Goal: Task Accomplishment & Management: Manage account settings

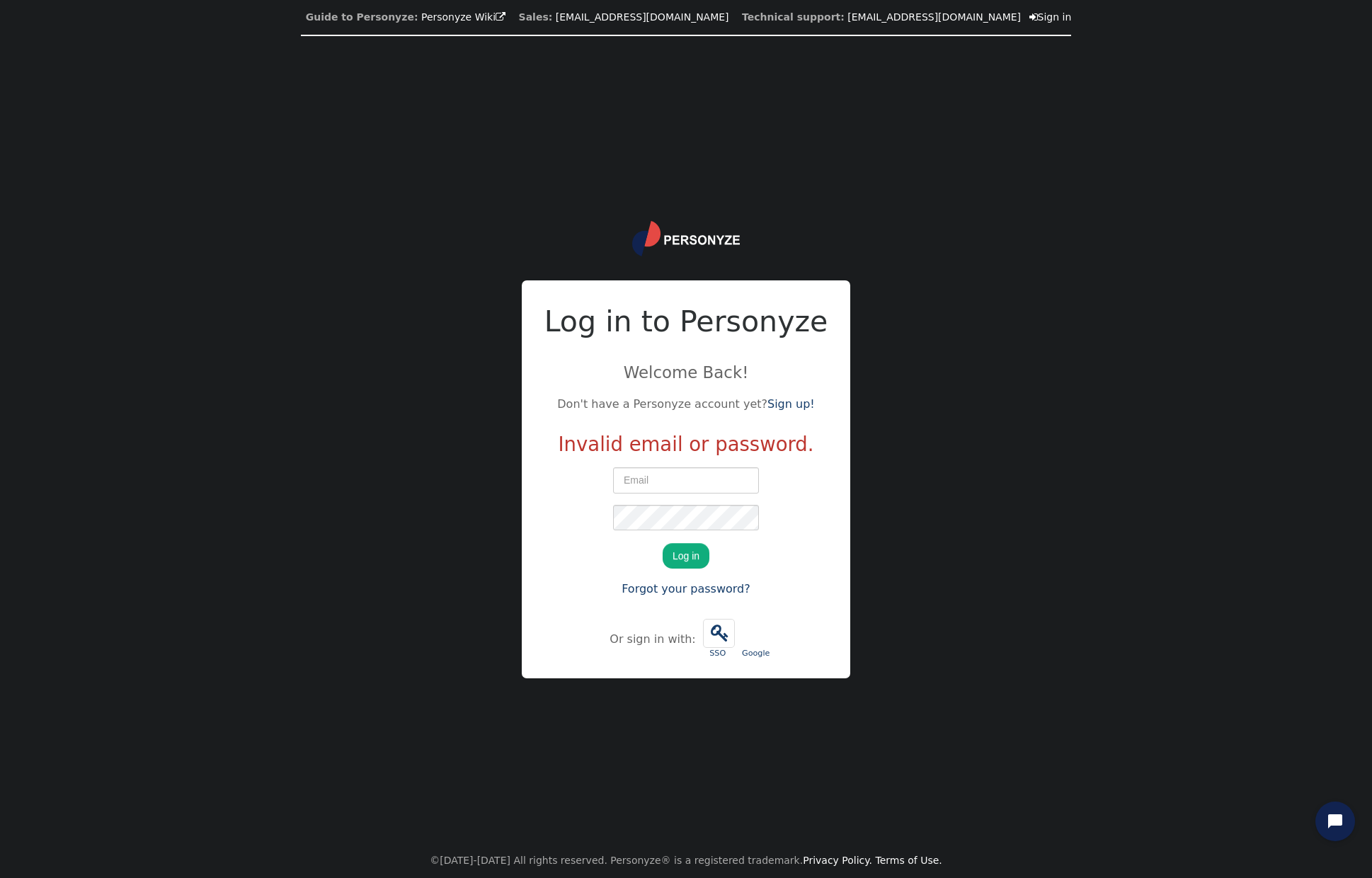
type input "[EMAIL_ADDRESS][DOMAIN_NAME]"
click at [704, 481] on input "[EMAIL_ADDRESS][DOMAIN_NAME]" at bounding box center [686, 480] width 146 height 25
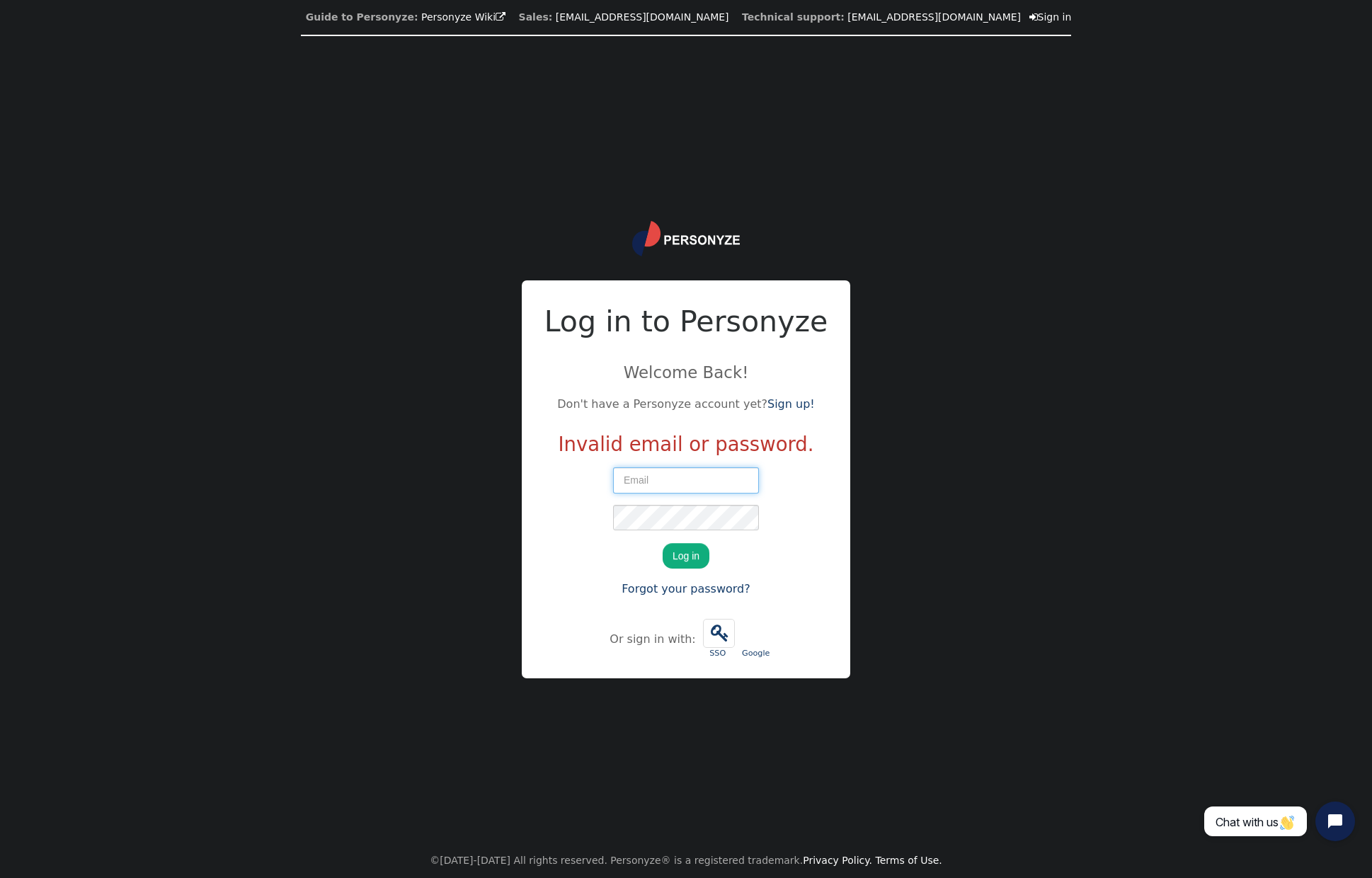
scroll to position [0, 0]
click at [507, 481] on div "Guide to Personyze: Personyze Wiki  Sales: info@personyze.com Technical suppor…" at bounding box center [686, 439] width 1372 height 878
click at [850, 488] on div "Guide to Personyze: Personyze Wiki  Sales: info@personyze.com Technical suppor…" at bounding box center [686, 439] width 1372 height 878
click at [613, 467] on div at bounding box center [613, 467] width 0 height 0
type input "[EMAIL_ADDRESS][DOMAIN_NAME]"
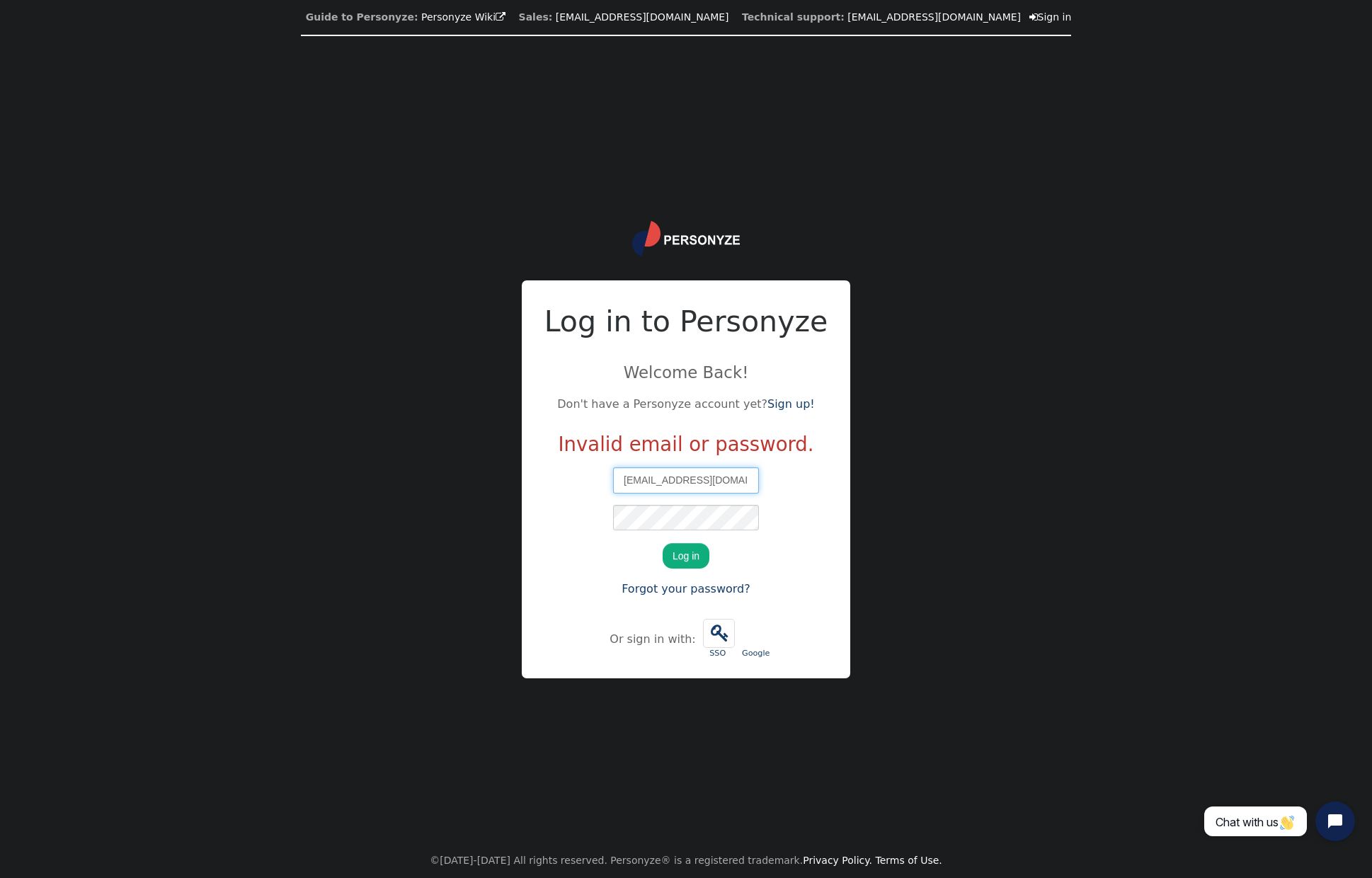
scroll to position [0, 18]
click at [684, 559] on button "Log in" at bounding box center [686, 556] width 47 height 25
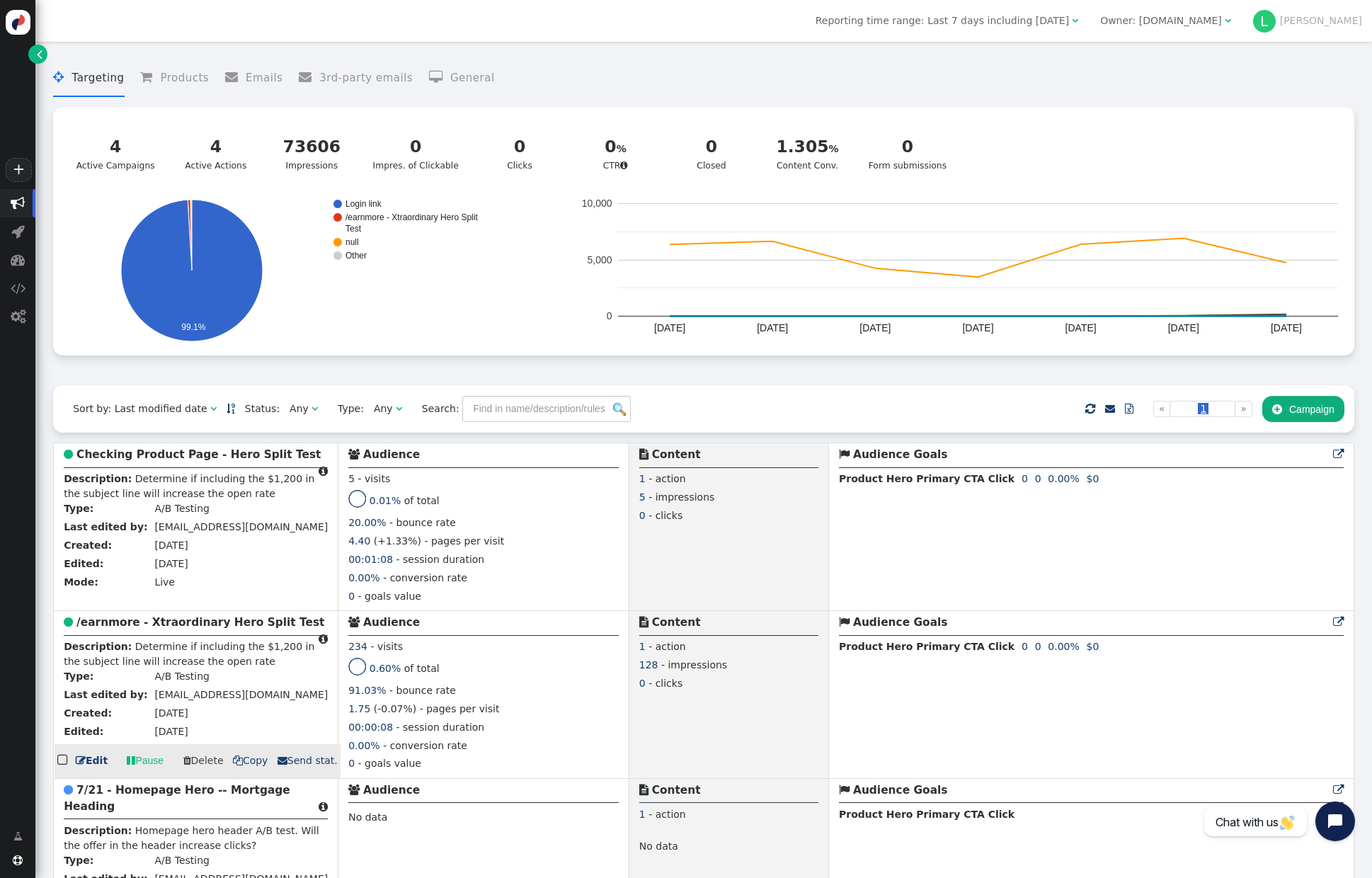
click at [172, 624] on b "/earnmore - Xtraordinary Hero Split Test" at bounding box center [200, 622] width 248 height 13
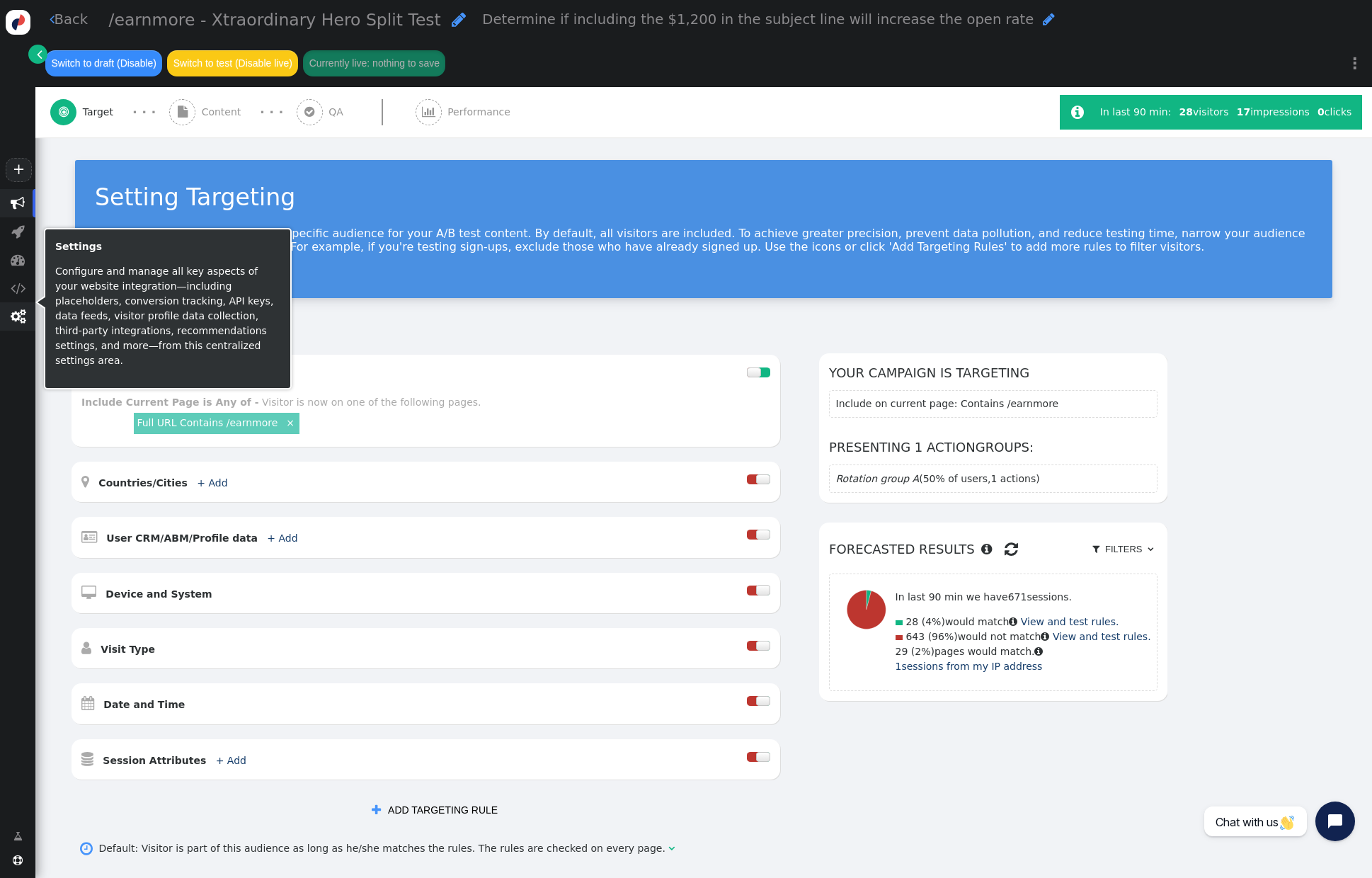
click at [14, 316] on span "" at bounding box center [18, 316] width 15 height 14
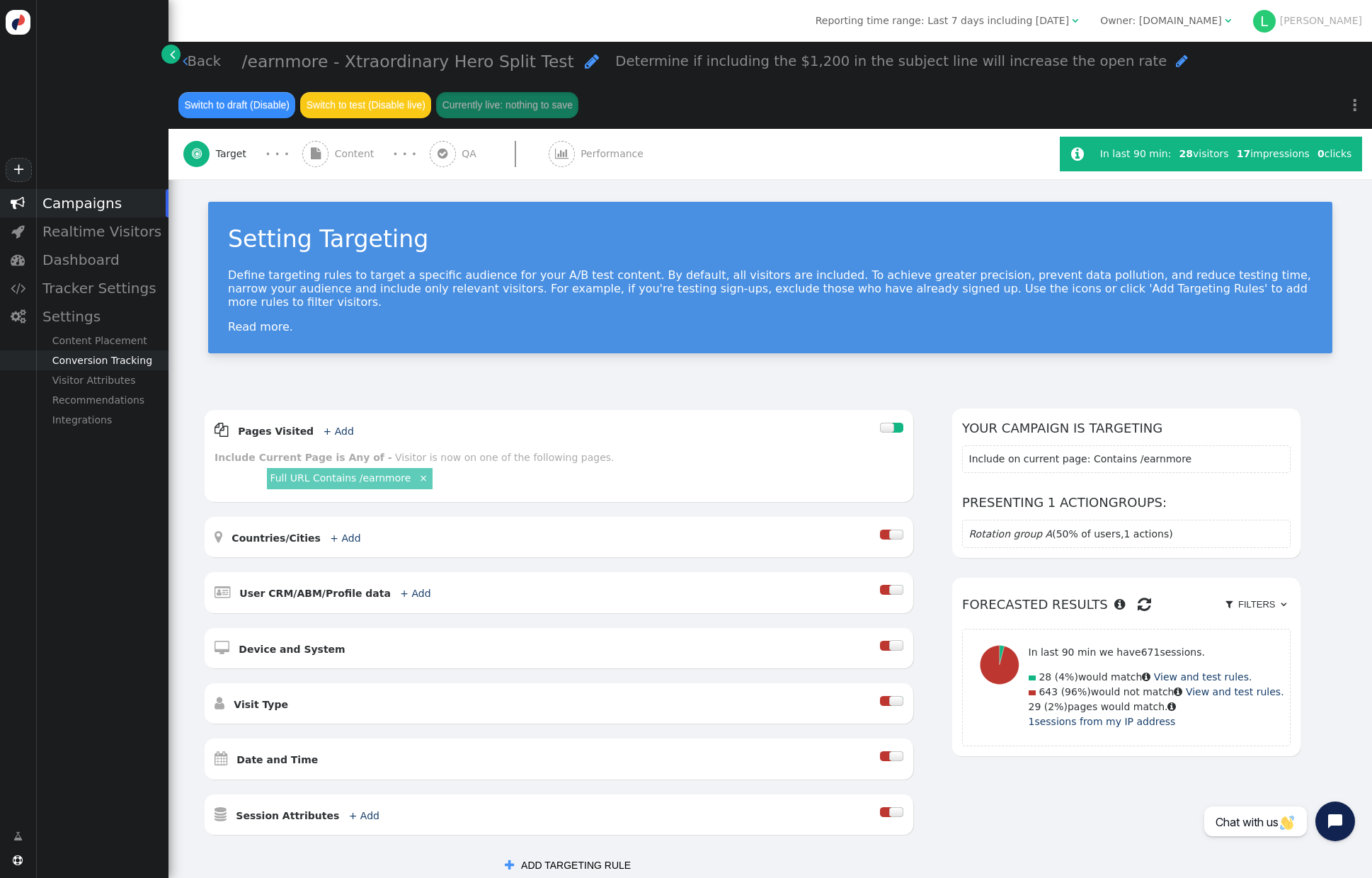
click at [94, 357] on div "Conversion Tracking" at bounding box center [101, 360] width 133 height 20
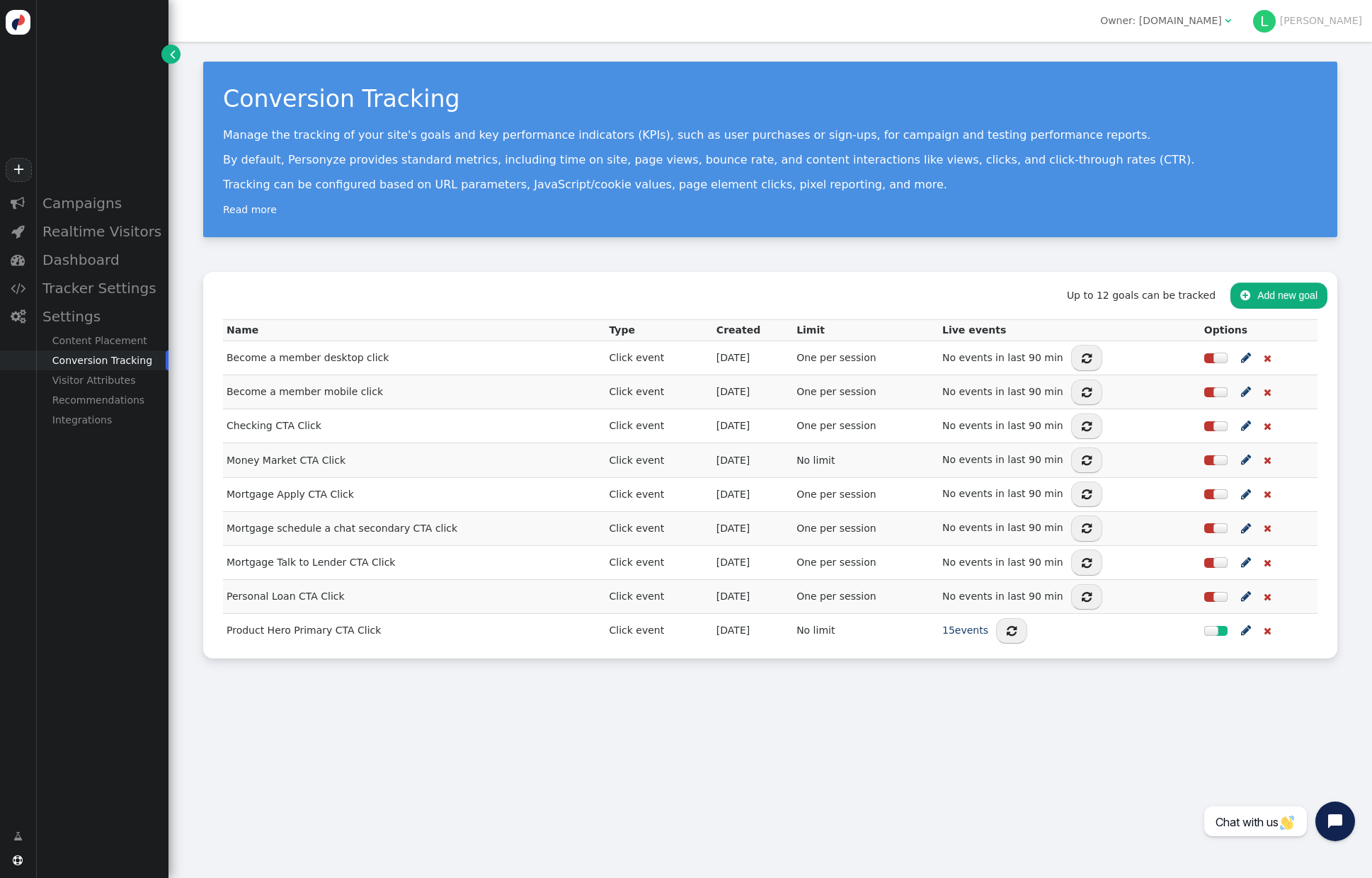
click at [574, 718] on div "Conversion Tracking Manage the tracking of your site's goals and key performanc…" at bounding box center [770, 460] width 1203 height 836
click at [954, 727] on div "Conversion Tracking Manage the tracking of your site's goals and key performanc…" at bounding box center [770, 460] width 1203 height 836
click at [1246, 630] on span "" at bounding box center [1246, 630] width 10 height 18
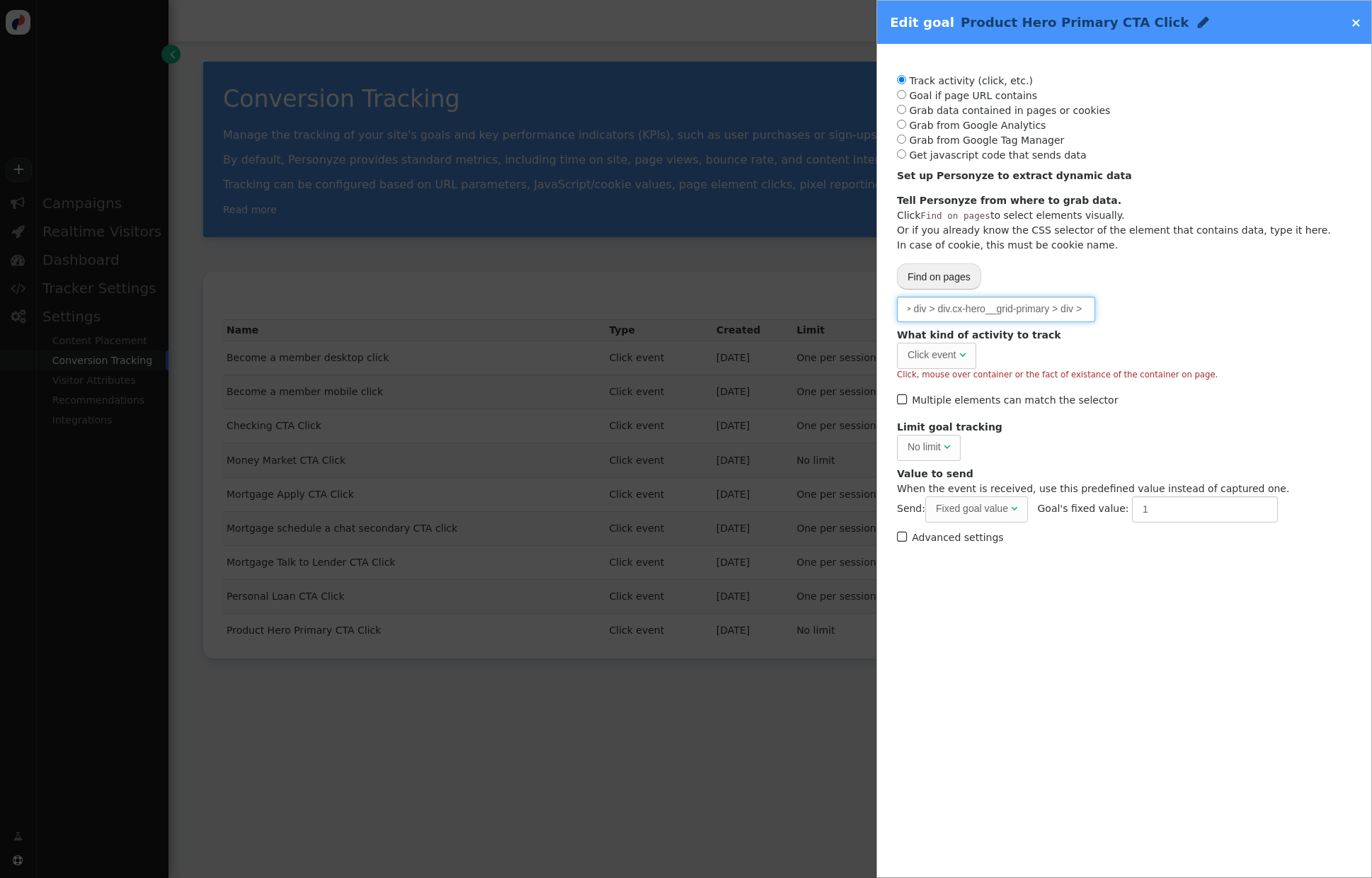
scroll to position [0, 60]
drag, startPoint x: 1009, startPoint y: 307, endPoint x: 1117, endPoint y: 311, distance: 108.1
click at [1085, 307] on input "#hero > div > div > div.cx-hero__grid-primary > div > a" at bounding box center [996, 310] width 198 height 25
click at [1069, 309] on input "#hero > div > div > div.cx-hero__grid-primary > div > a" at bounding box center [996, 310] width 198 height 25
drag, startPoint x: 1077, startPoint y: 310, endPoint x: 1118, endPoint y: 310, distance: 41.0
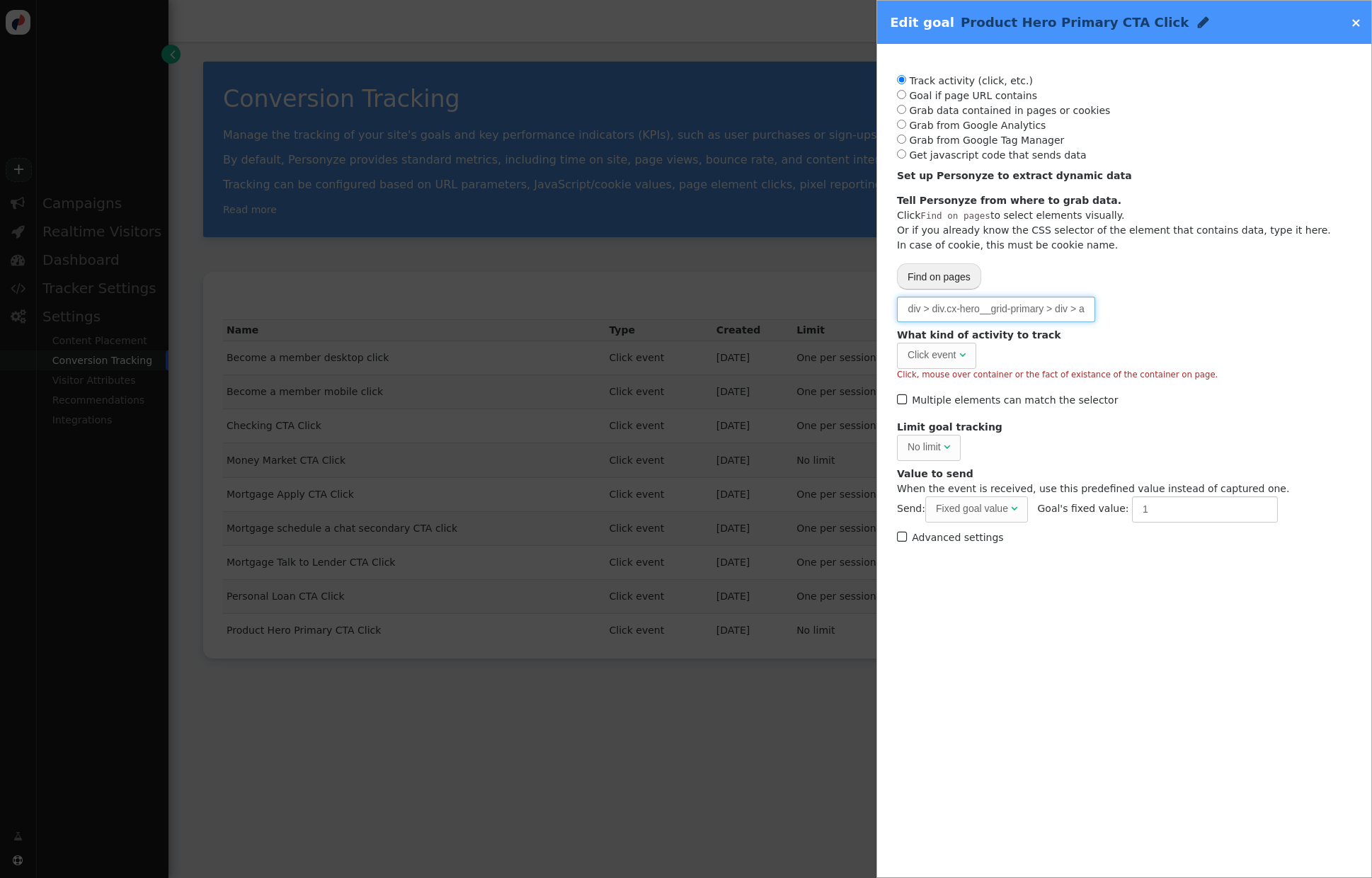
click at [1118, 310] on div "Please, choose from where to grab the data -- Select one --  URL parameter  P…" at bounding box center [1124, 310] width 454 height 25
click at [1031, 308] on input "#hero > div > div > div.cx-hero__grid-primary > div > a" at bounding box center [996, 310] width 198 height 25
drag, startPoint x: 953, startPoint y: 310, endPoint x: 881, endPoint y: 310, distance: 72.0
click at [881, 310] on div "Track activity (click, etc.) Goal if page URL contains Grab data contained in p…" at bounding box center [1124, 311] width 494 height 534
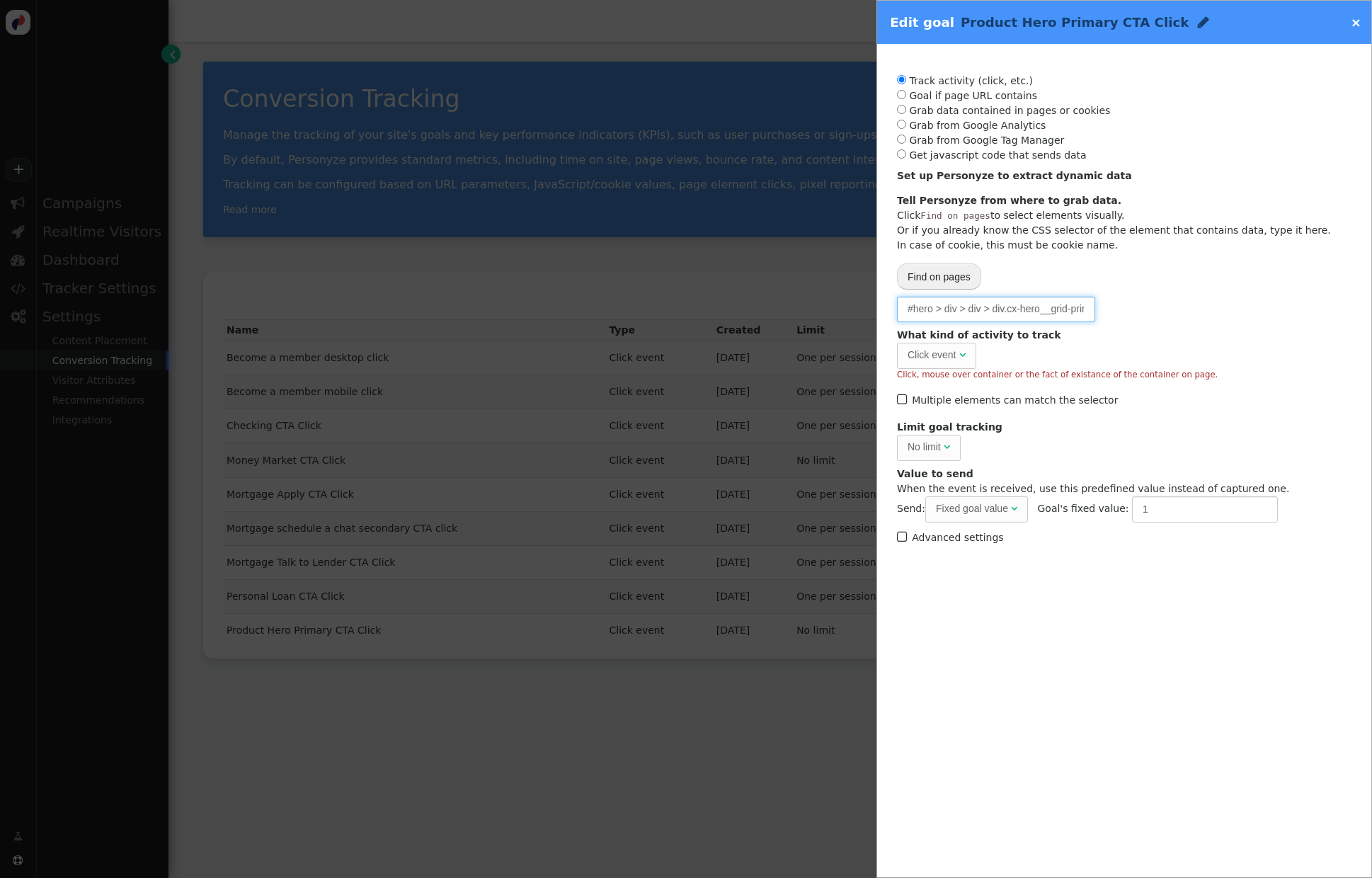
click at [977, 309] on input "#hero > div > div > div.cx-hero__grid-primary > div > a" at bounding box center [996, 310] width 198 height 25
click at [965, 354] on span "Click event " at bounding box center [936, 355] width 79 height 25
click at [1256, 337] on div "What kind of activity to track Click event  Click, mouse over container or the…" at bounding box center [1124, 354] width 454 height 53
drag, startPoint x: 982, startPoint y: 313, endPoint x: 1091, endPoint y: 313, distance: 109.0
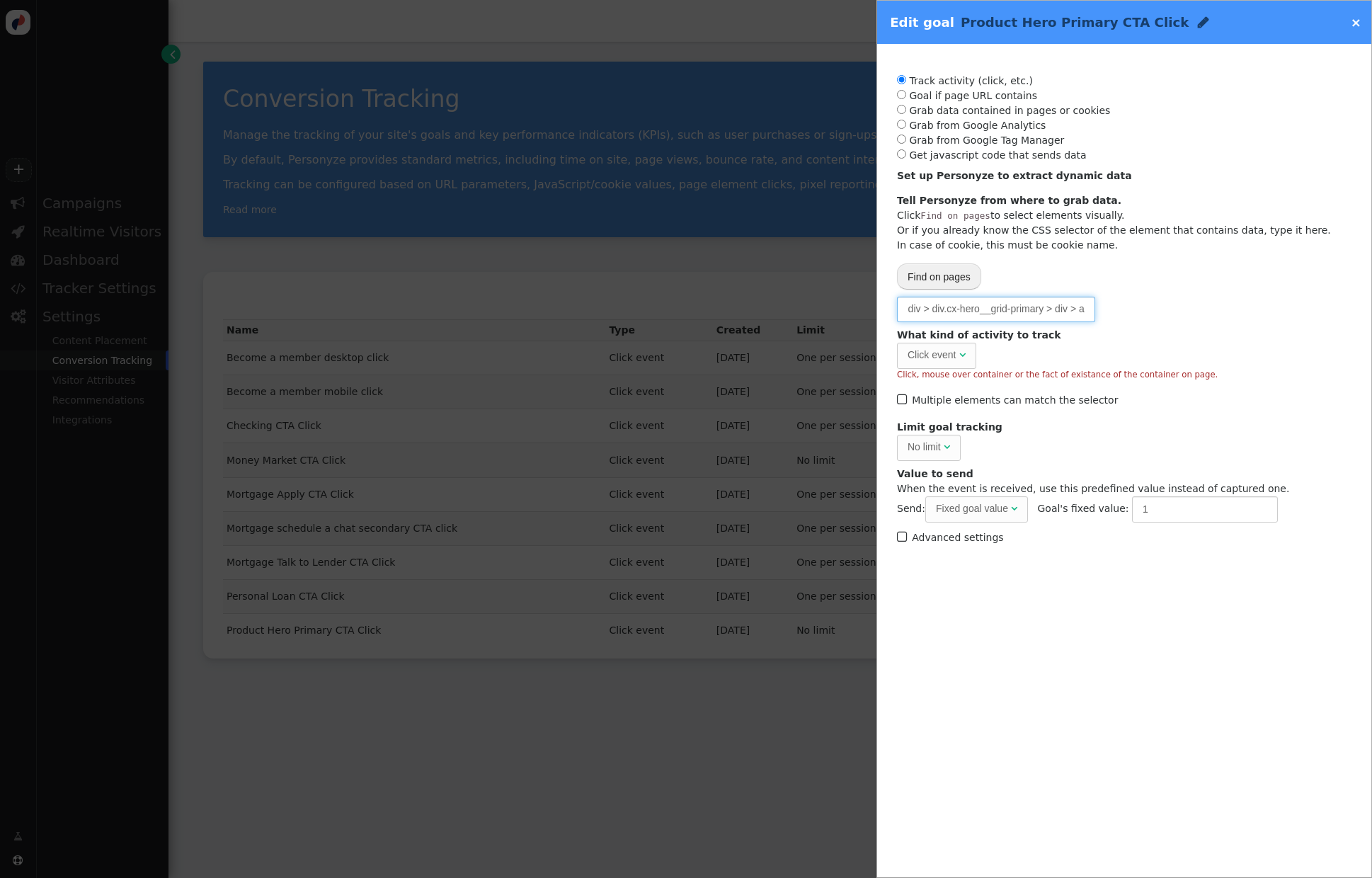
click at [1091, 313] on input "#hero > div > div > div.cx-hero__grid-primary > div > a" at bounding box center [996, 310] width 198 height 25
click at [1042, 309] on input "#hero > div > div > div.cx-hero__grid-primary > div > a" at bounding box center [996, 310] width 198 height 25
drag, startPoint x: 955, startPoint y: 309, endPoint x: 912, endPoint y: 308, distance: 43.0
click at [912, 308] on input "#hero > div > div > div.cx-hero__grid-primary > div > a" at bounding box center [996, 310] width 198 height 25
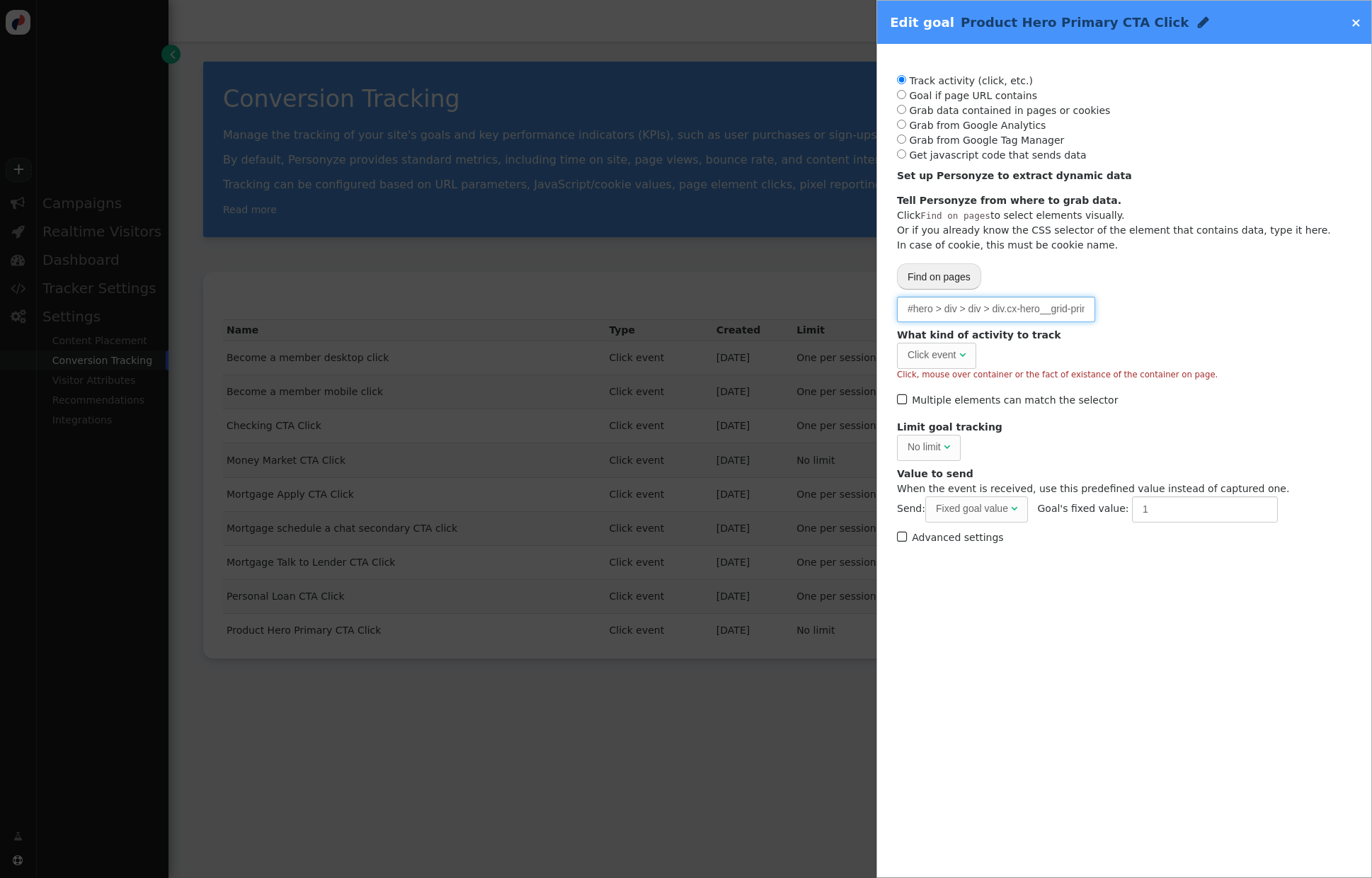
click at [960, 313] on input "#hero > div > div > div.cx-hero__grid-primary > div > a" at bounding box center [996, 310] width 198 height 25
drag, startPoint x: 1062, startPoint y: 312, endPoint x: 1094, endPoint y: 310, distance: 32.1
click at [1094, 310] on input "#hero > div > div > div.cx-hero__grid-primary > div > a" at bounding box center [996, 310] width 198 height 25
click at [988, 311] on input "#hero > div > div > div.cx-hero__grid-primary > div > a" at bounding box center [996, 310] width 198 height 25
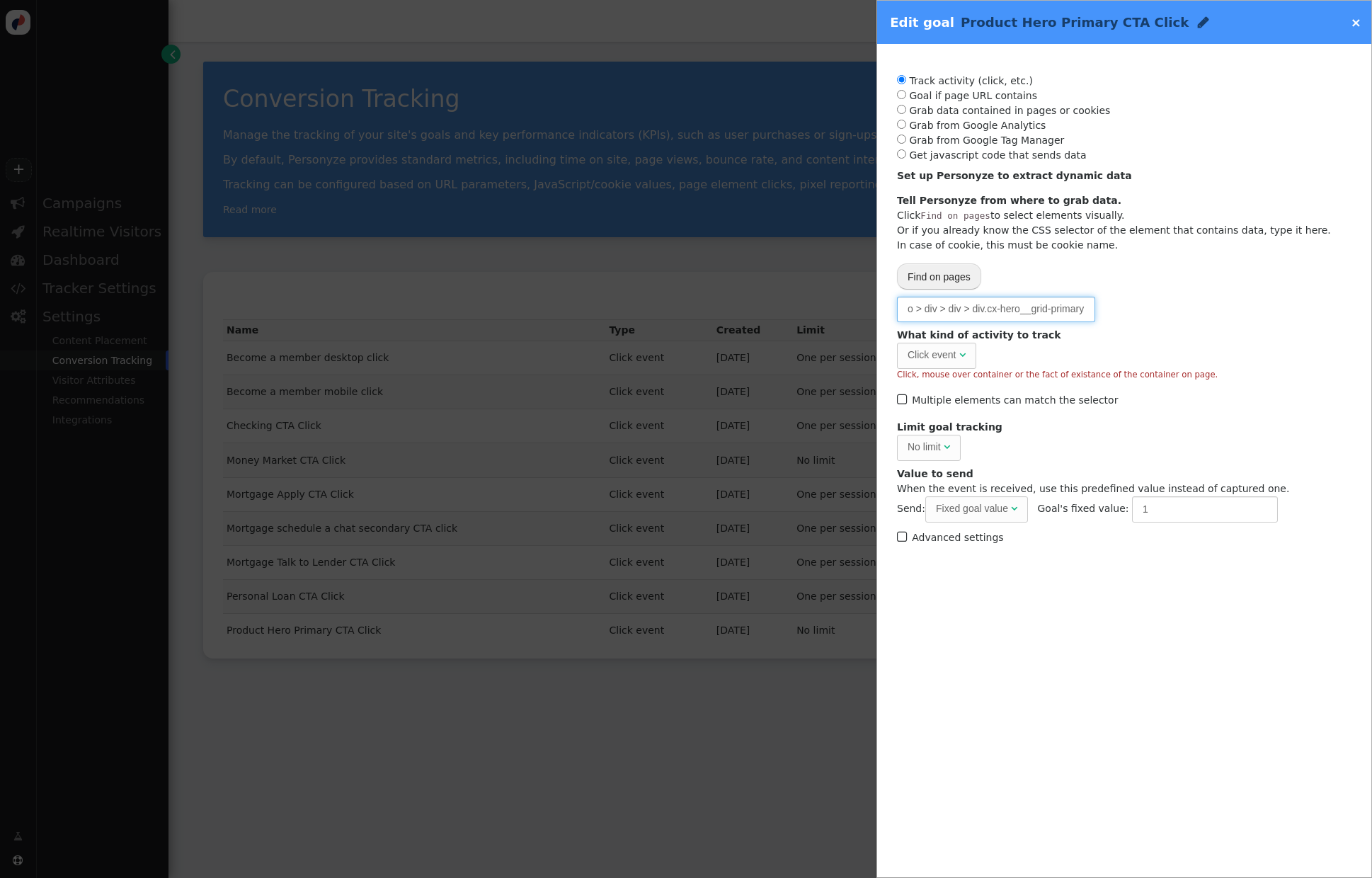
scroll to position [0, 0]
drag, startPoint x: 927, startPoint y: 313, endPoint x: 909, endPoint y: 313, distance: 18.0
click at [905, 313] on input "#hero > div > div > div.cx-hero__grid-primary > div > a" at bounding box center [996, 310] width 198 height 25
click at [1006, 313] on input "#hero > div > div > div.cx-hero__grid-primary > div > a" at bounding box center [996, 310] width 198 height 25
click at [1357, 24] on link "×" at bounding box center [1356, 22] width 10 height 15
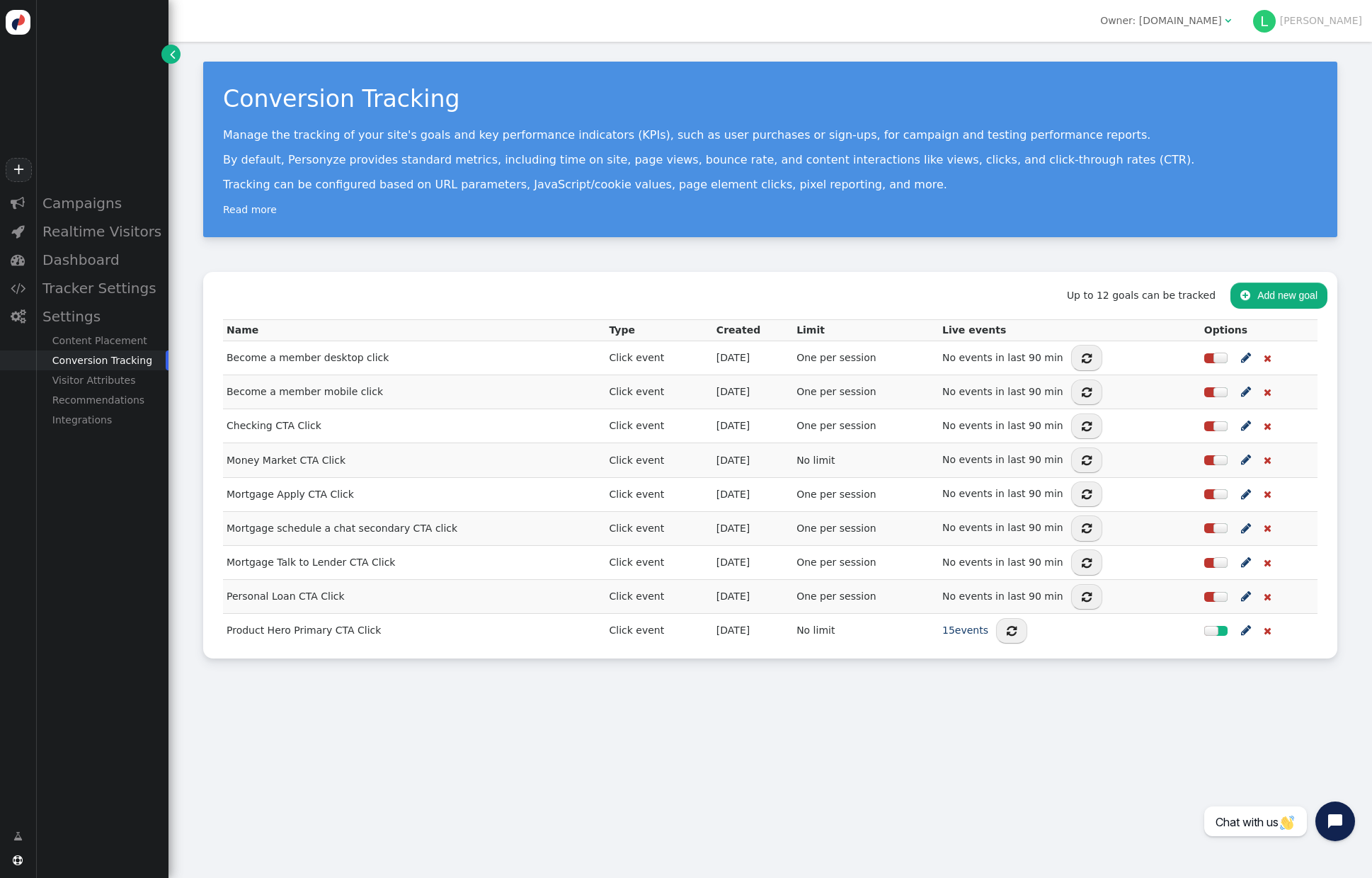
click at [752, 736] on div "Conversion Tracking Manage the tracking of your site's goals and key performanc…" at bounding box center [770, 460] width 1203 height 836
click at [552, 750] on div "Conversion Tracking Manage the tracking of your site's goals and key performanc…" at bounding box center [770, 460] width 1203 height 836
click at [550, 741] on div "Conversion Tracking Manage the tracking of your site's goals and key performanc…" at bounding box center [770, 460] width 1203 height 836
click at [550, 743] on div "Conversion Tracking Manage the tracking of your site's goals and key performanc…" at bounding box center [770, 460] width 1203 height 836
drag, startPoint x: 550, startPoint y: 748, endPoint x: 460, endPoint y: 674, distance: 116.5
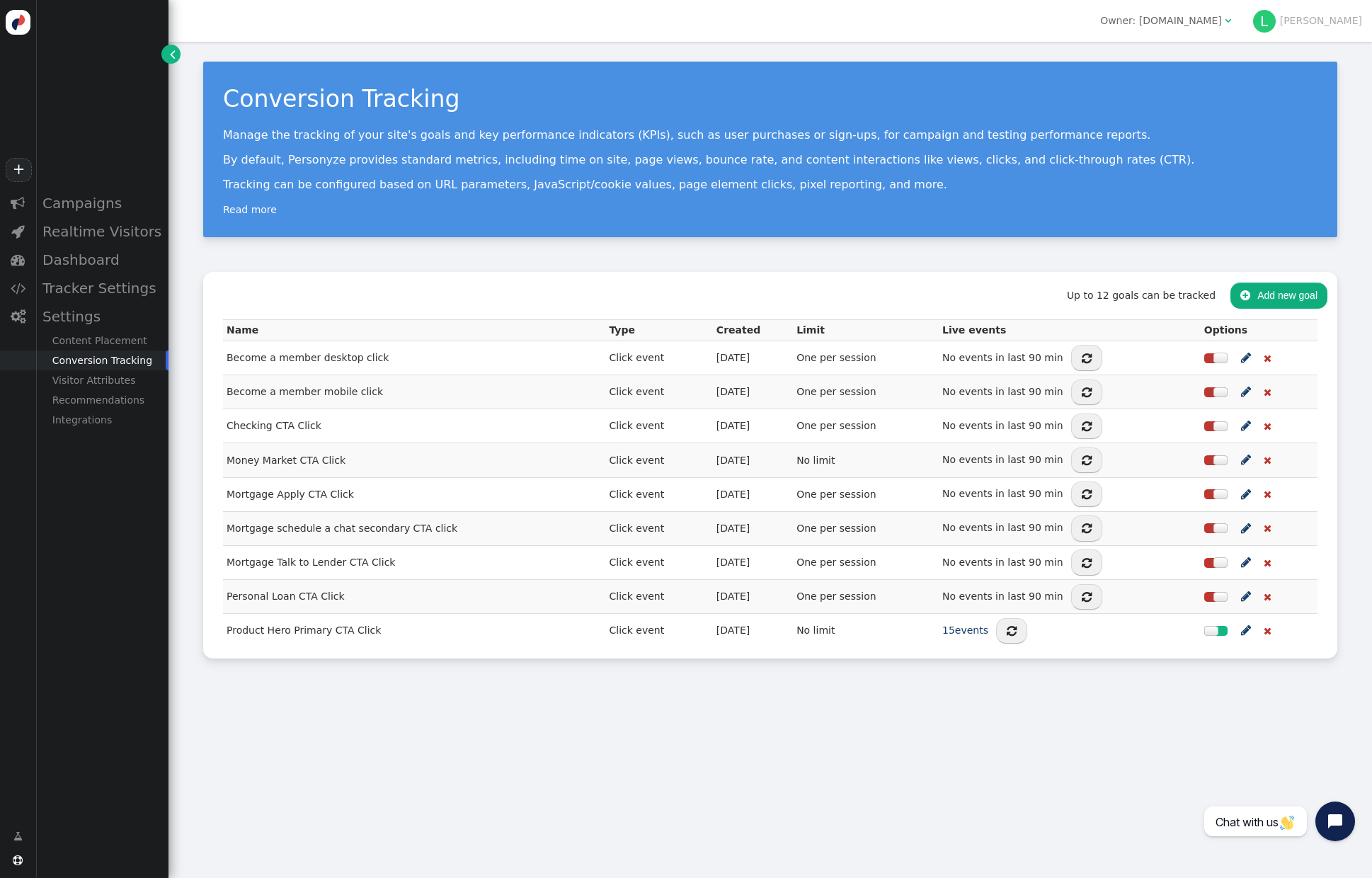
click at [550, 749] on div "Conversion Tracking Manage the tracking of your site's goals and key performanc…" at bounding box center [770, 460] width 1203 height 836
click at [72, 206] on div "Campaigns" at bounding box center [101, 203] width 133 height 28
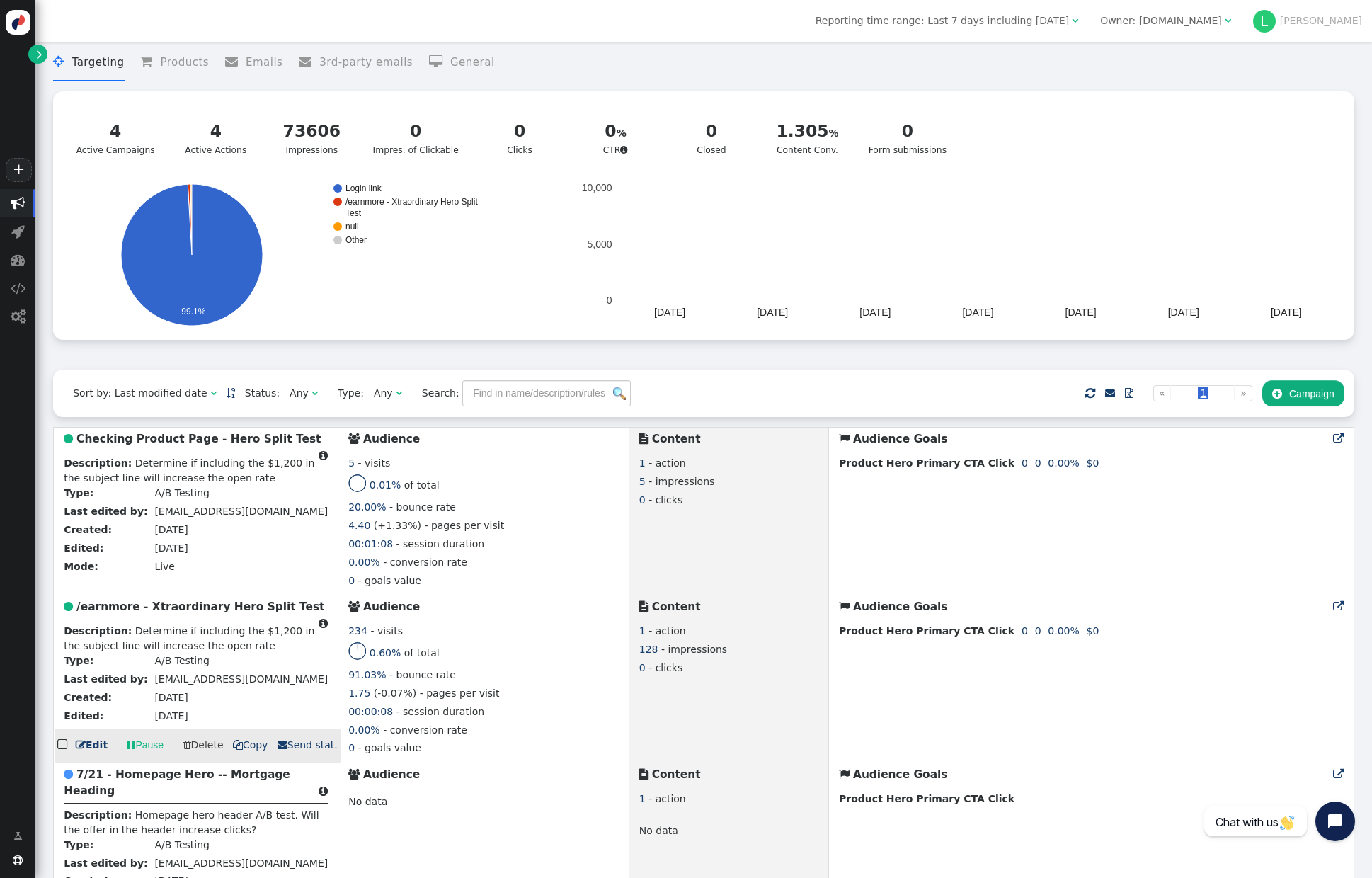
scroll to position [17, 0]
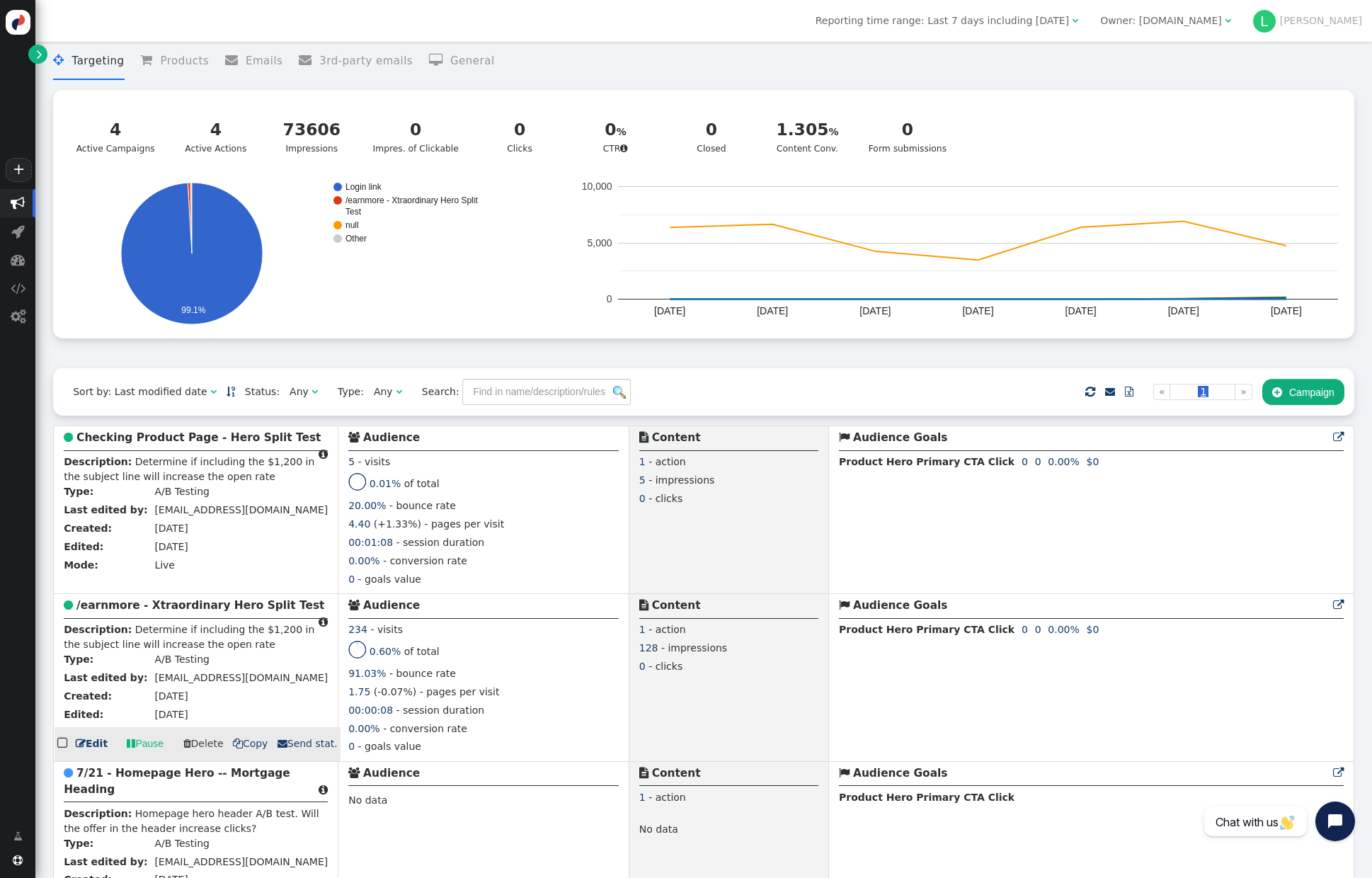
click at [711, 705] on td " Content 1 - action 128 - impressions 0 - clicks" at bounding box center [729, 677] width 200 height 168
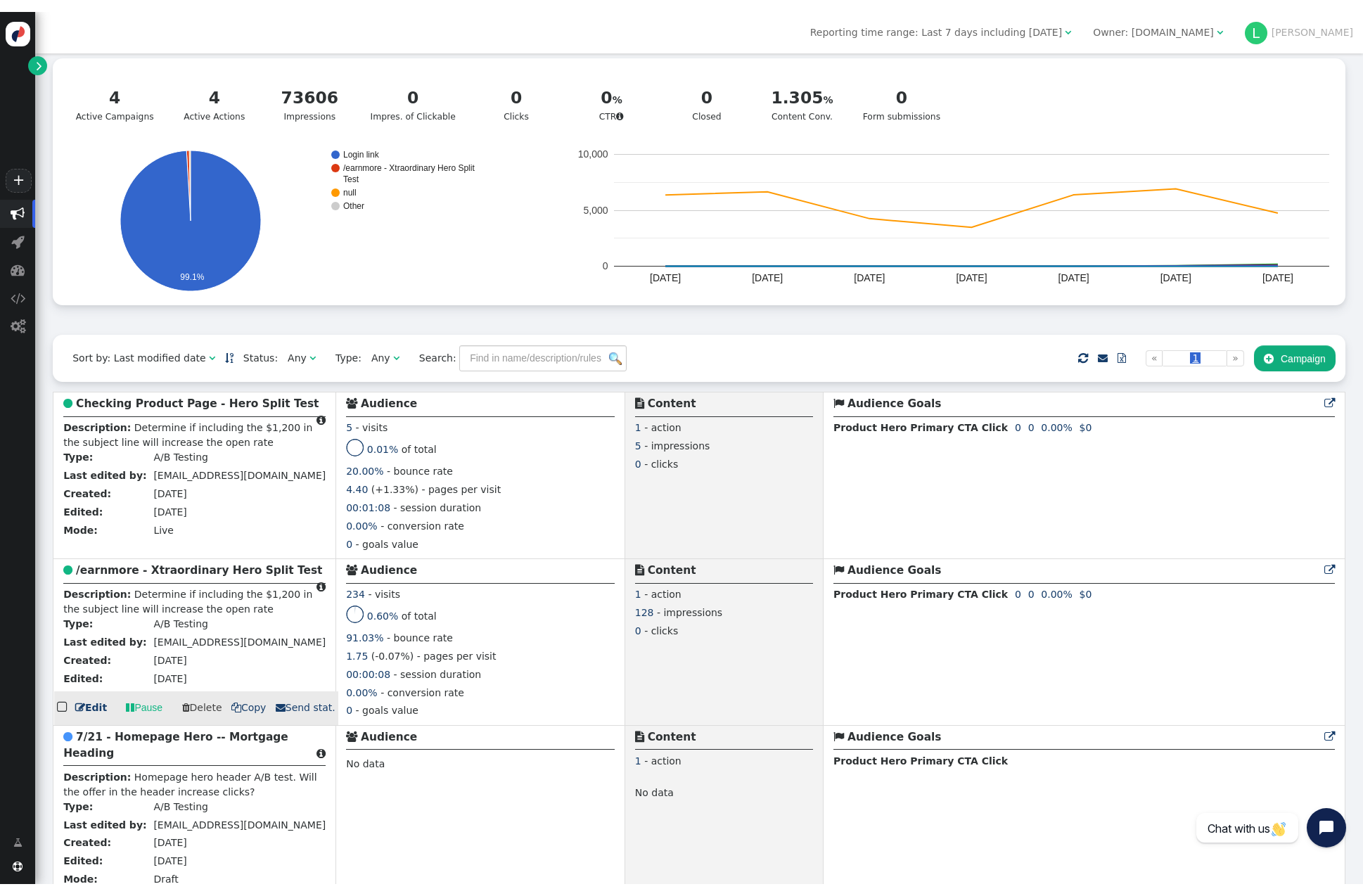
scroll to position [70, 0]
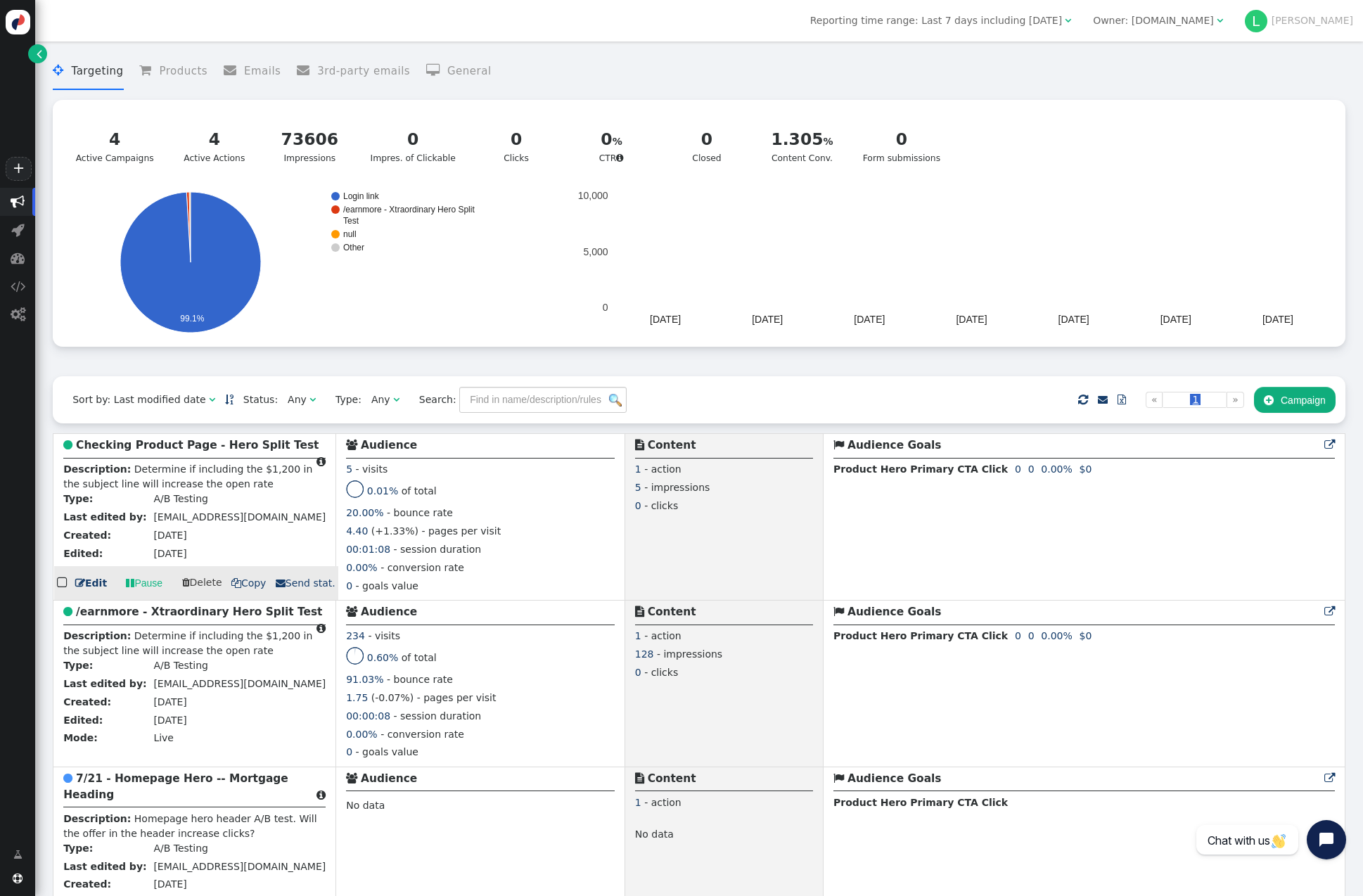
scroll to position [8, 0]
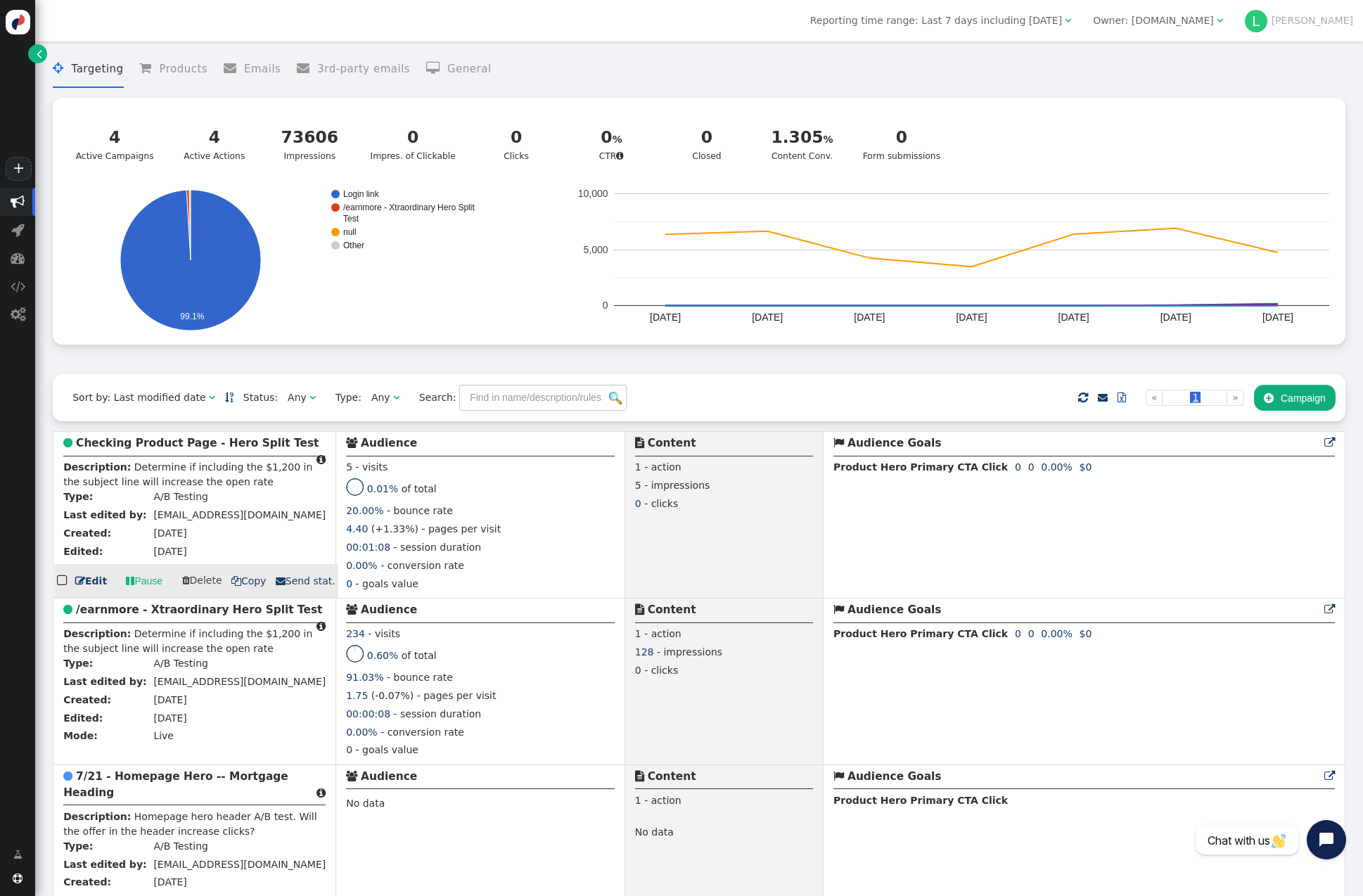
click at [194, 445] on b "Checking Product Page - Hero Split Test" at bounding box center [196, 442] width 242 height 13
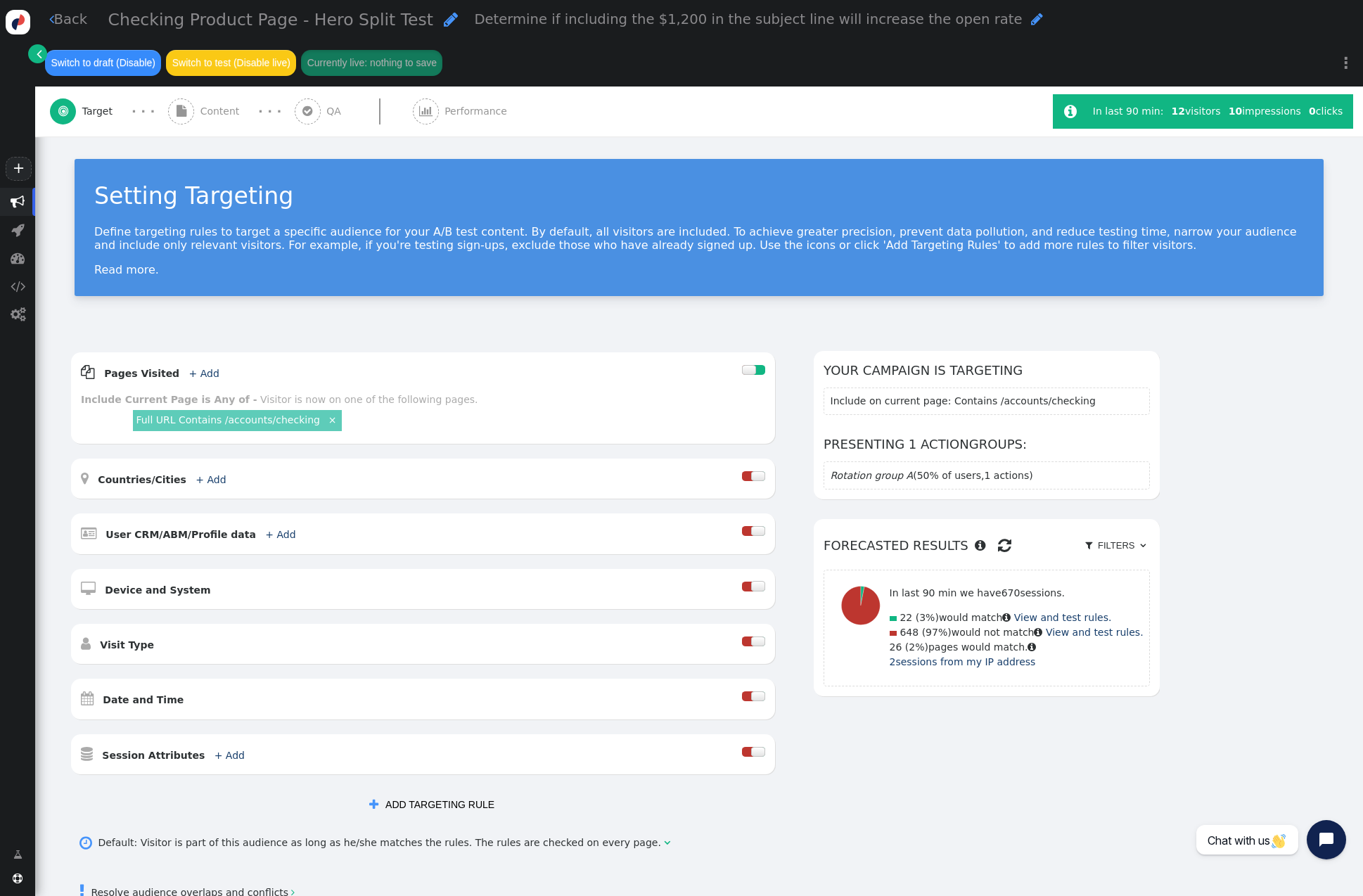
click at [452, 115] on span "Performance" at bounding box center [479, 111] width 68 height 15
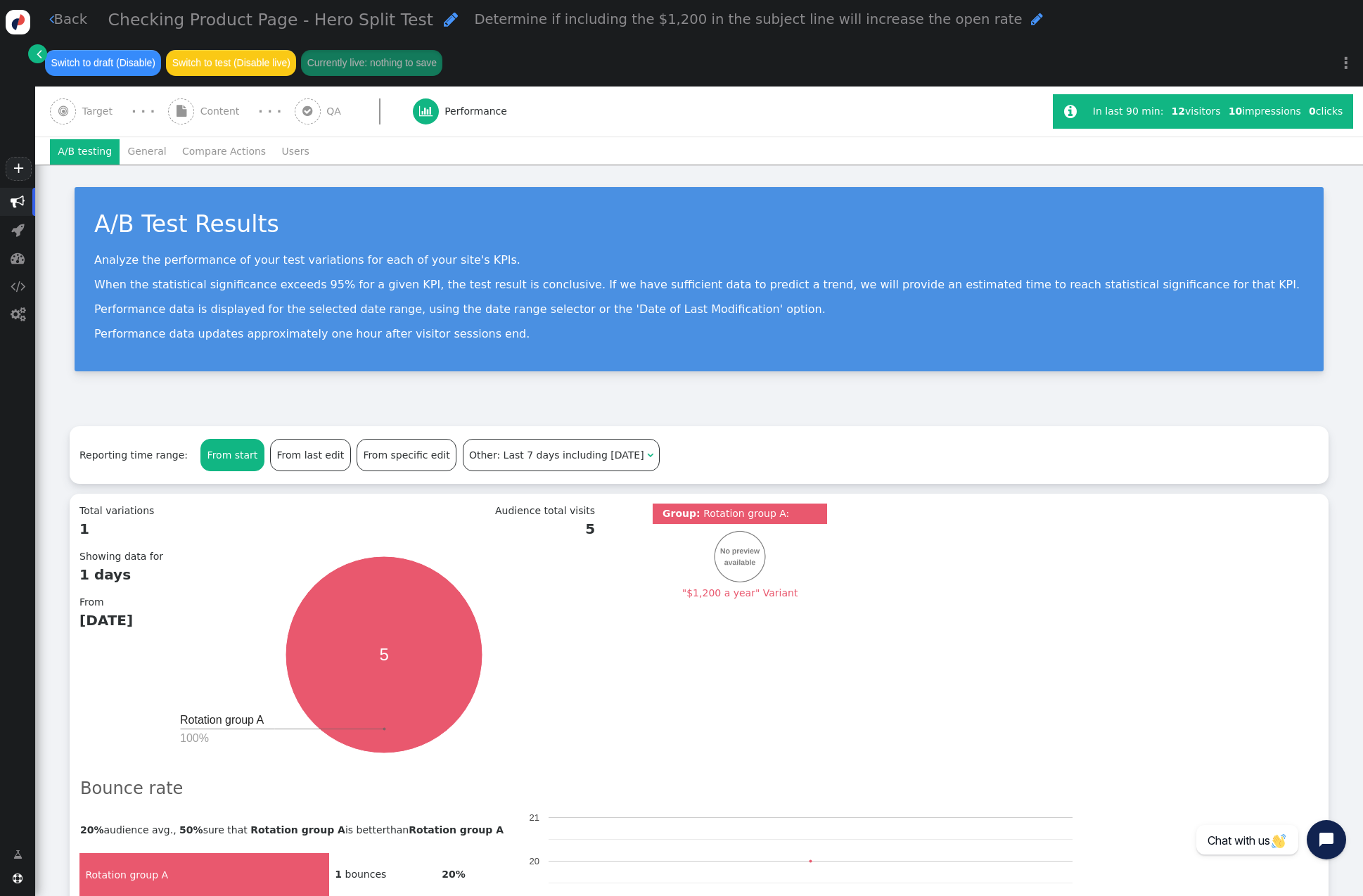
click at [84, 109] on span "Target" at bounding box center [100, 111] width 36 height 15
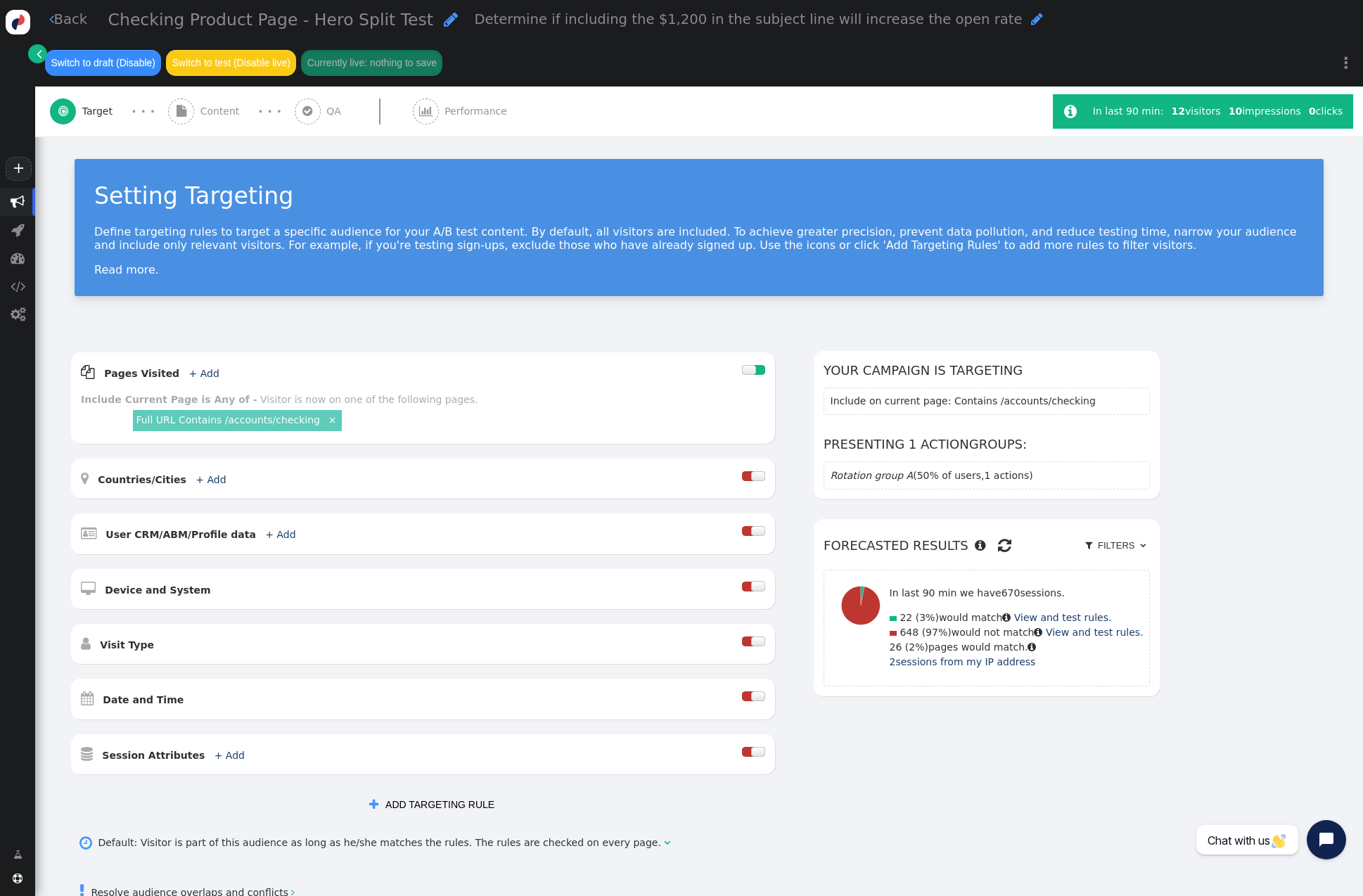
click at [1276, 390] on div "AND OR XOR AND     Pages Visited + Add  Include Current Page is Any of - V…" at bounding box center [699, 585] width 1259 height 468
click at [200, 116] on span "Content" at bounding box center [222, 111] width 45 height 15
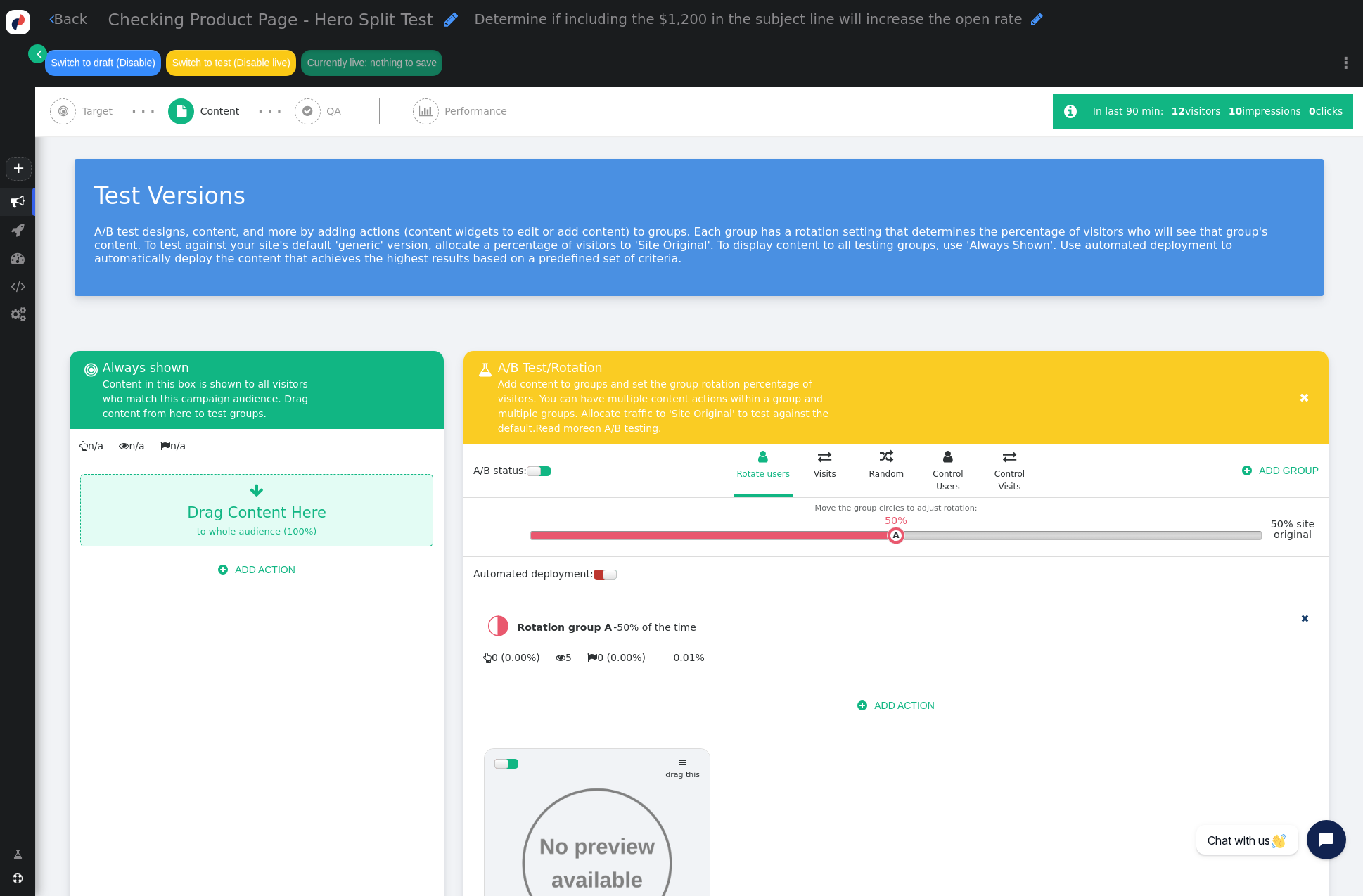
click at [326, 117] on span "QA" at bounding box center [336, 111] width 21 height 15
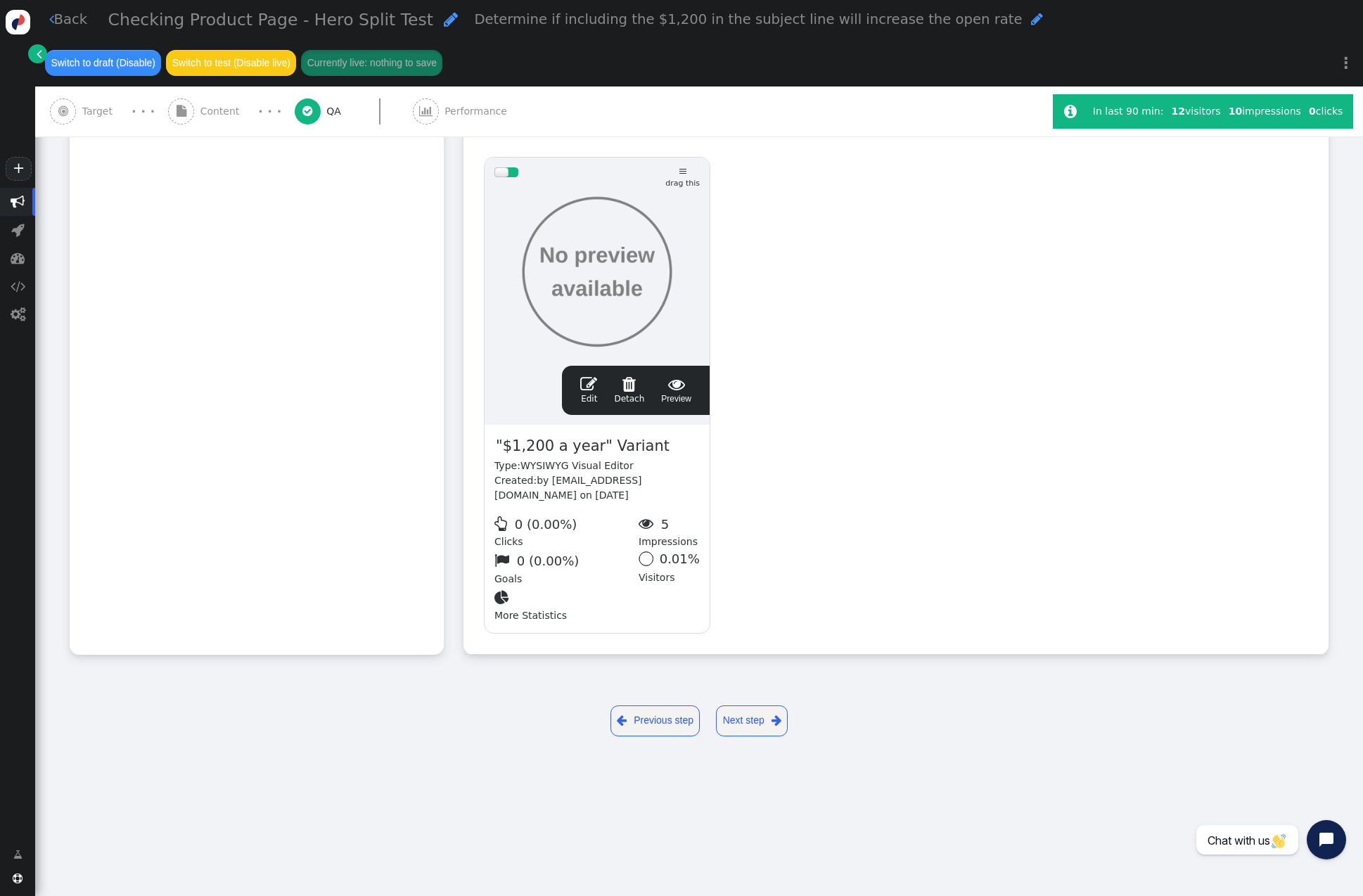
type input "[URL][DOMAIN_NAME]"
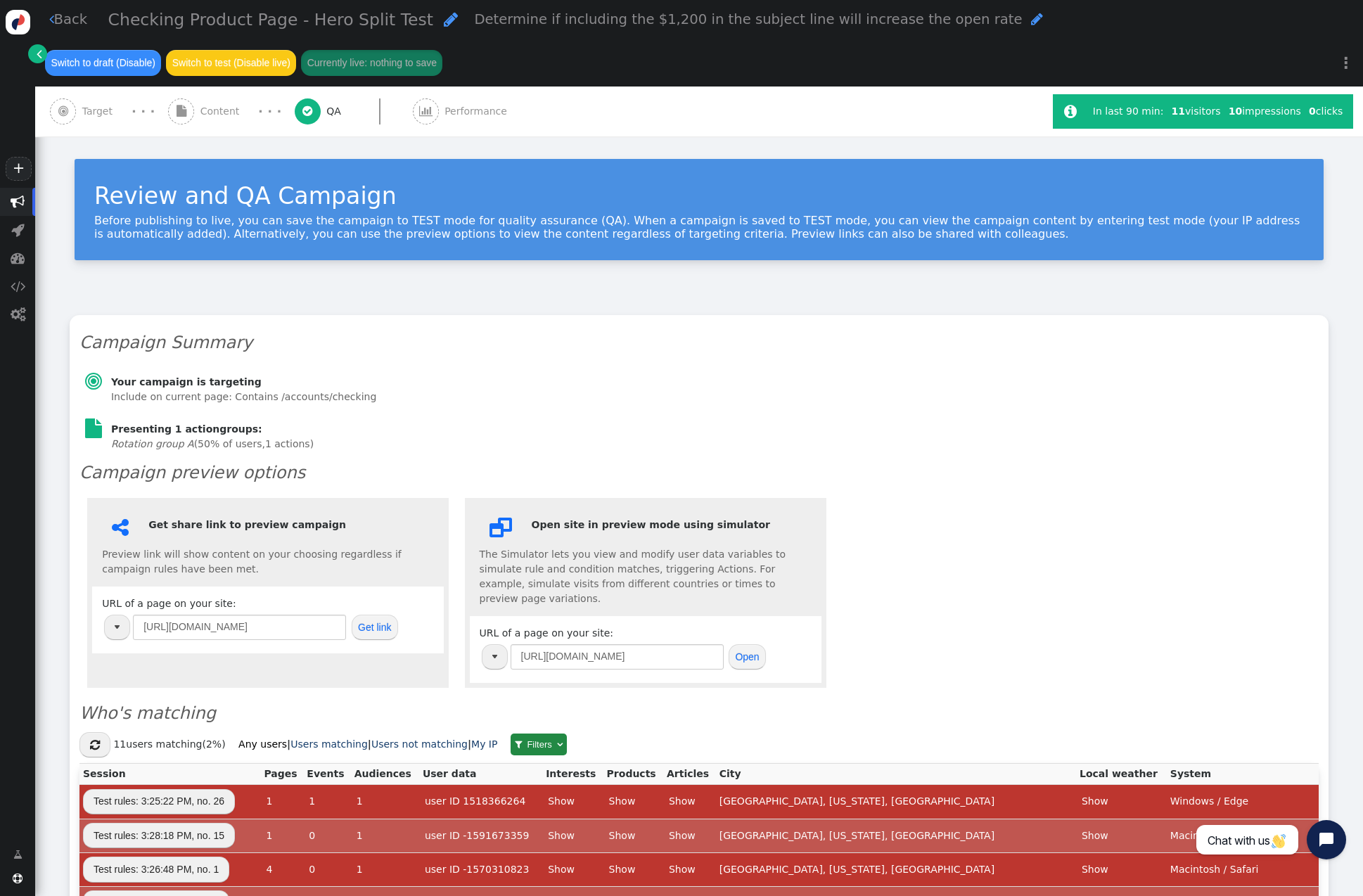
click at [416, 119] on span "" at bounding box center [425, 111] width 26 height 26
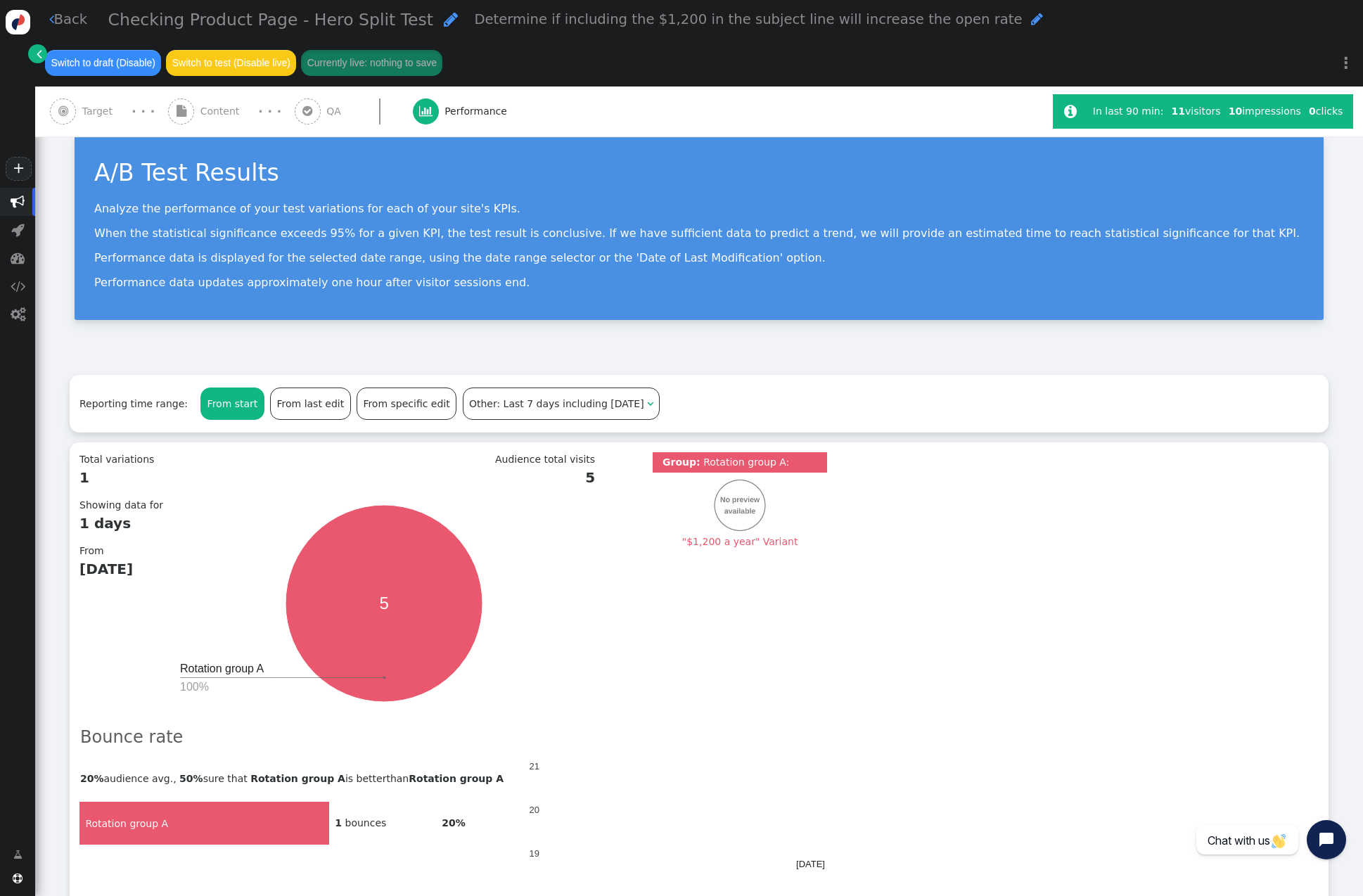
scroll to position [53, 0]
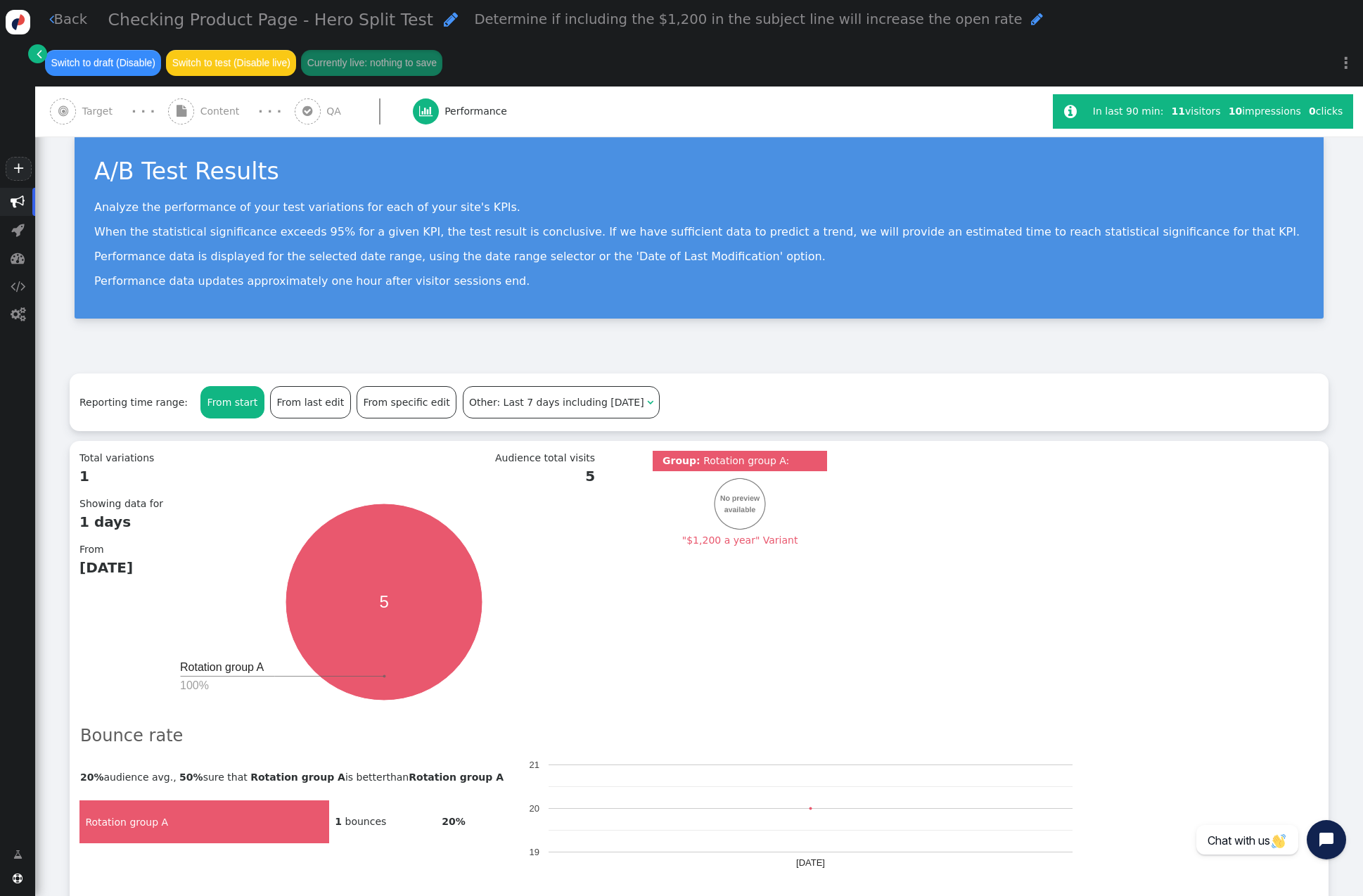
click at [1090, 441] on div "Reporting time range: From start From last edit From specific edit Other: Last …" at bounding box center [699, 832] width 1259 height 916
click at [1099, 351] on div "A/B Test Results Analyze the performance of your test variations for each of yo…" at bounding box center [699, 233] width 1328 height 242
click at [620, 339] on div "A/B Test Results Analyze the performance of your test variations for each of yo…" at bounding box center [699, 233] width 1328 height 242
click at [697, 348] on div "A/B Test Results Analyze the performance of your test variations for each of yo…" at bounding box center [699, 233] width 1328 height 242
click at [770, 347] on div "A/B Test Results Analyze the performance of your test variations for each of yo…" at bounding box center [699, 233] width 1328 height 242
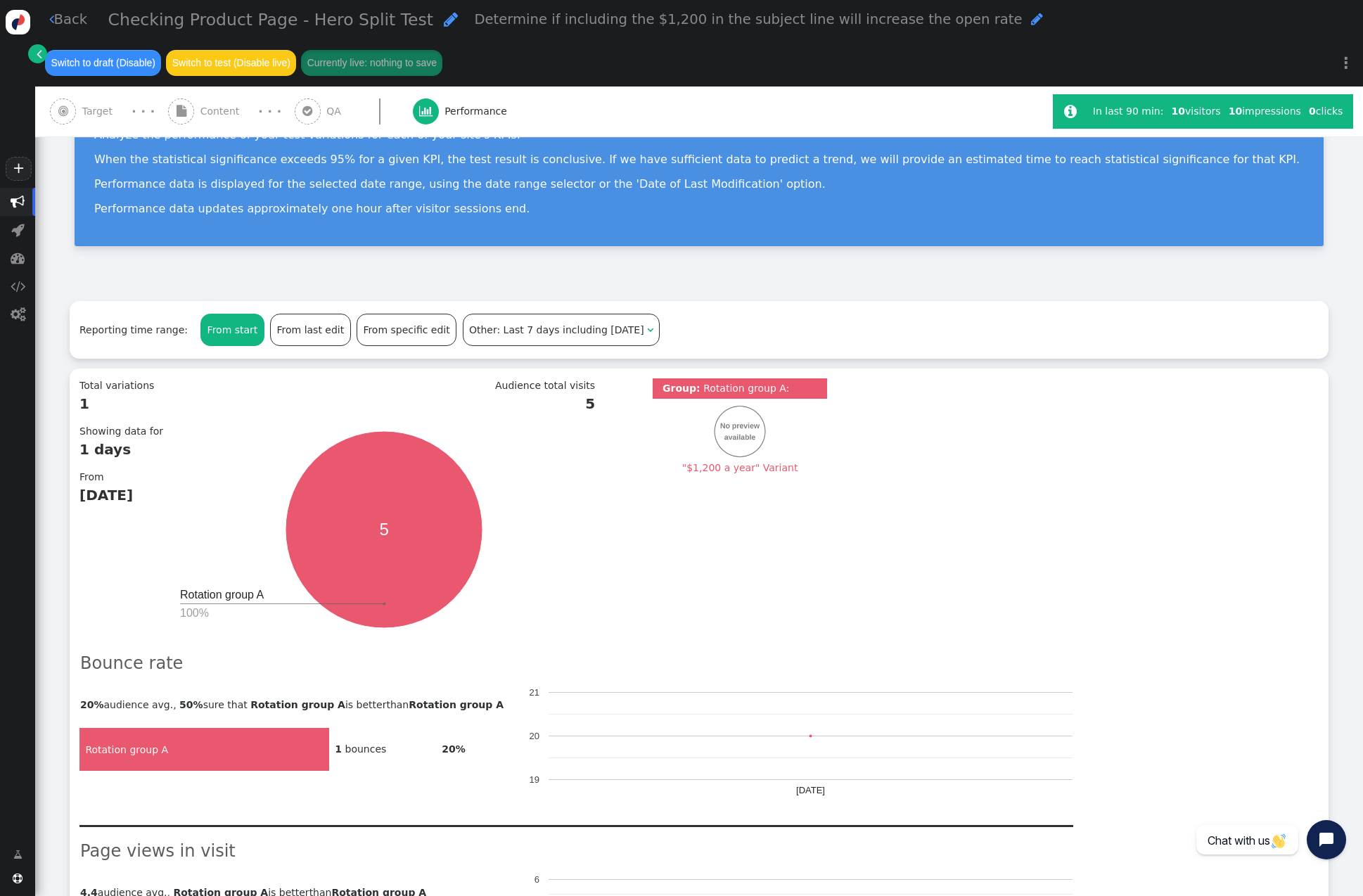
scroll to position [0, 0]
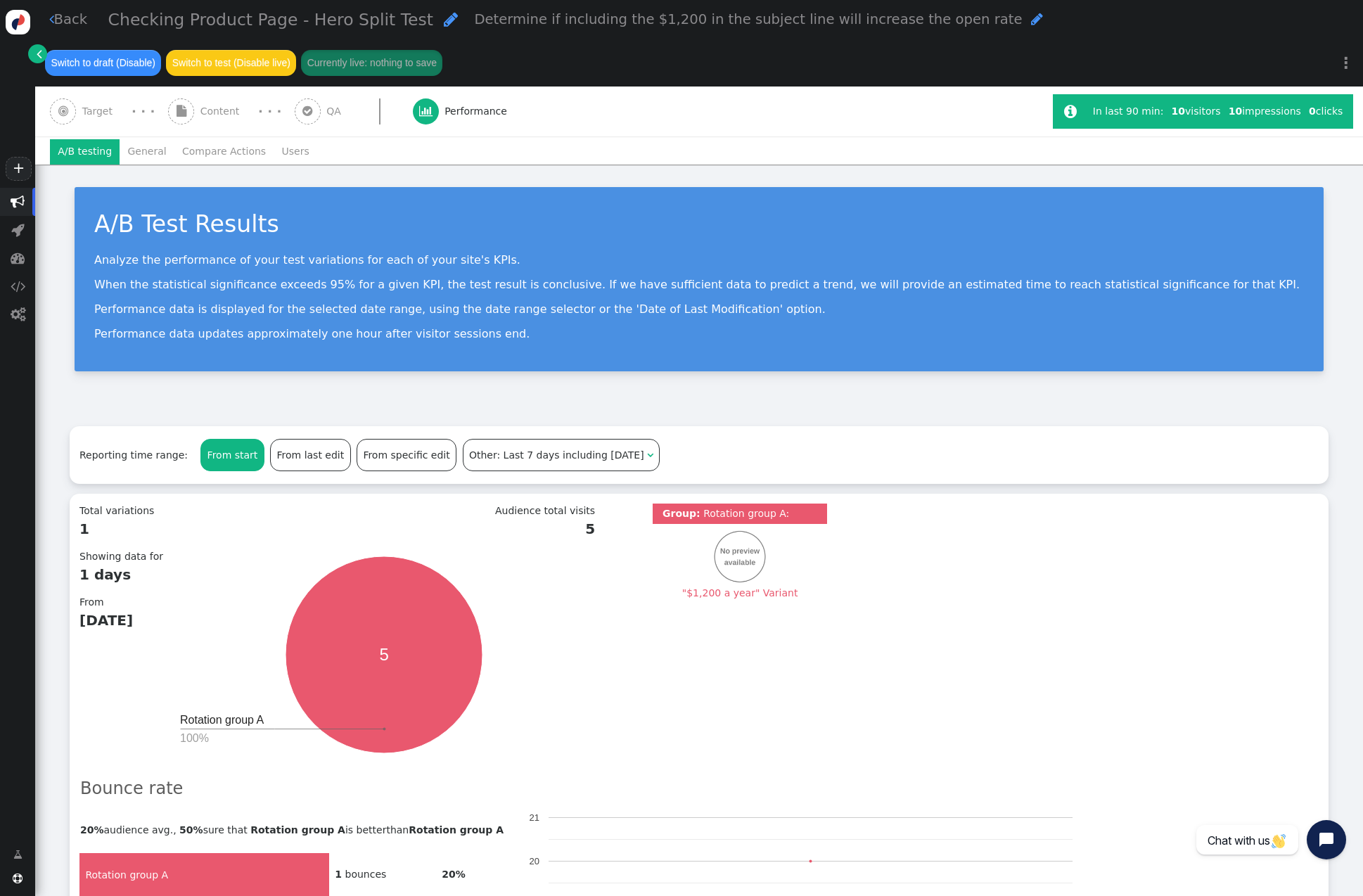
click at [245, 394] on div "A/B Test Results Analyze the performance of your test variations for each of yo…" at bounding box center [699, 285] width 1328 height 242
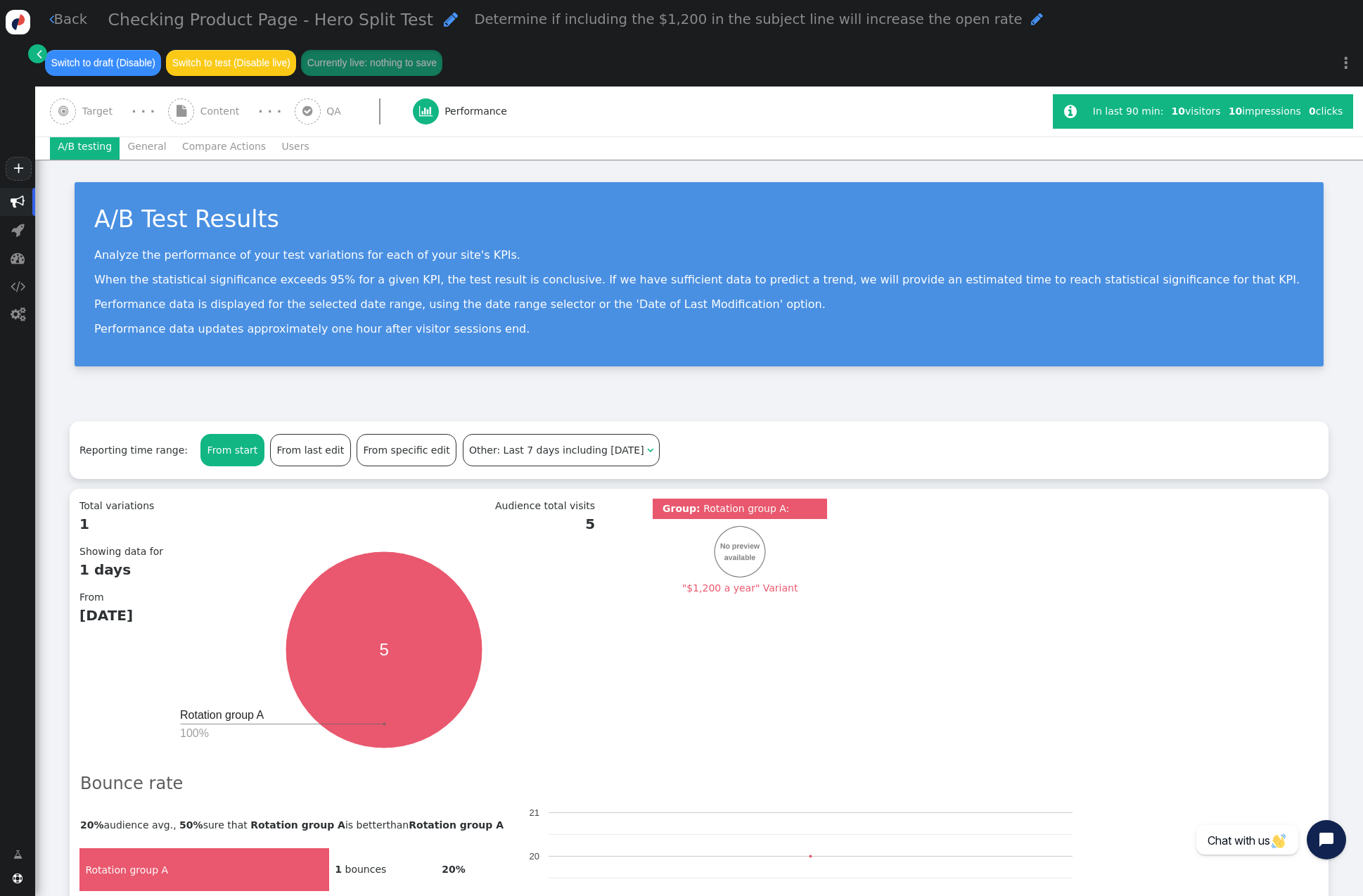
click at [64, 24] on link " Back" at bounding box center [68, 19] width 39 height 21
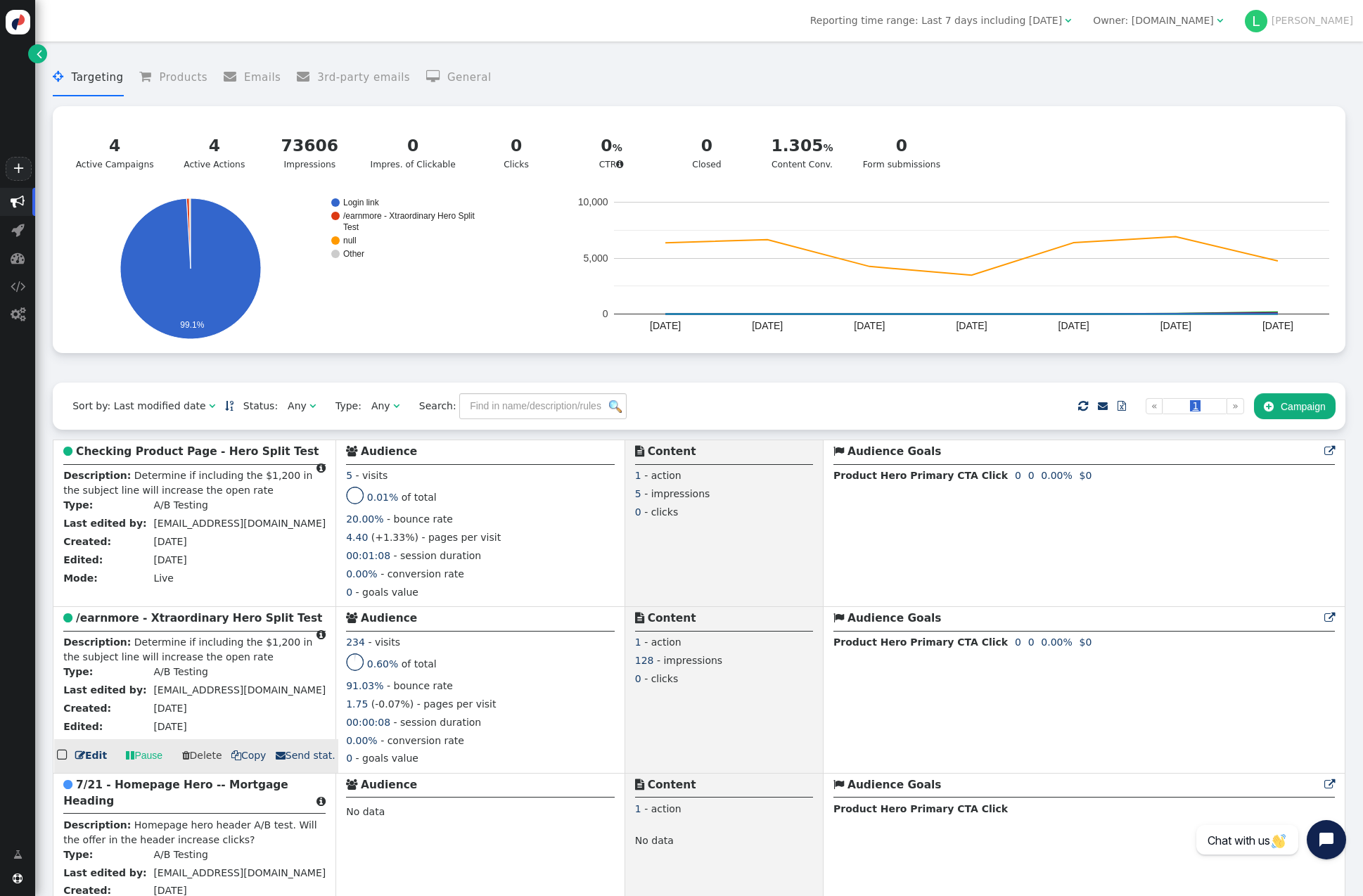
click at [202, 622] on b "/earnmore - Xtraordinary Hero Split Test" at bounding box center [199, 618] width 246 height 13
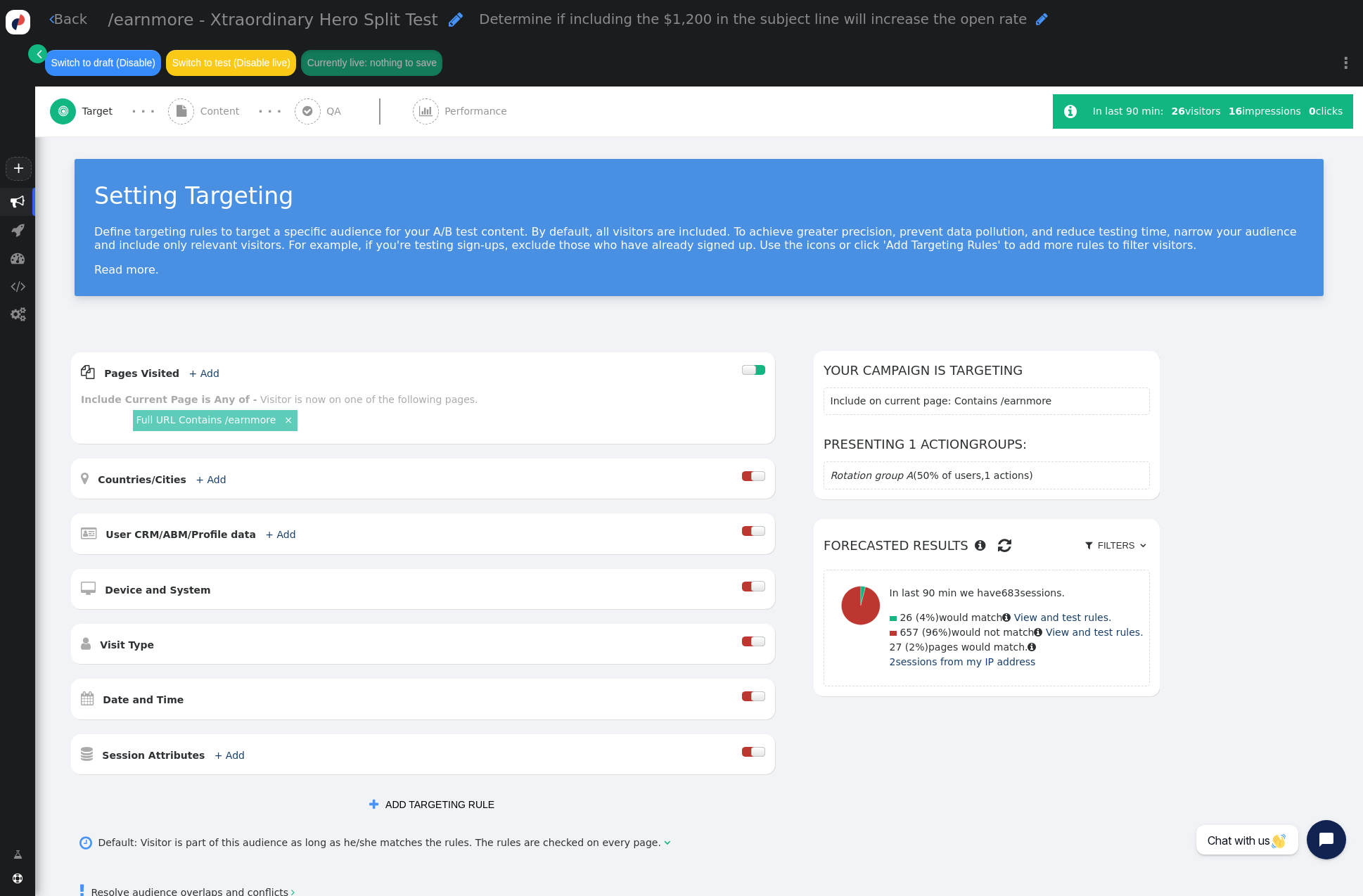
click at [419, 110] on span "" at bounding box center [426, 110] width 13 height 11
